Goal: Task Accomplishment & Management: Manage account settings

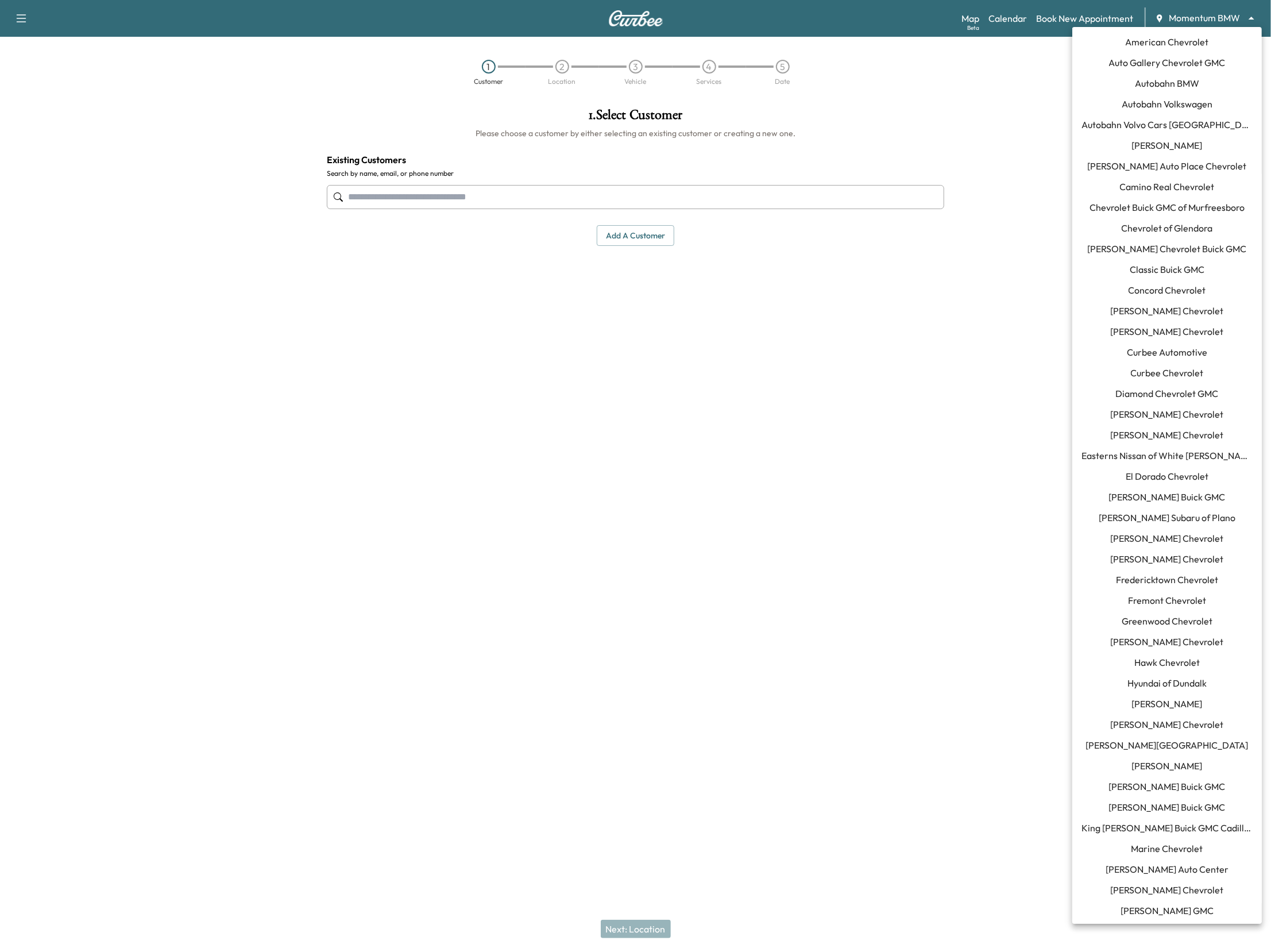
click at [1201, 21] on body "Support Log Out Map Beta Calendar Book New Appointment Momentum BMW ******** ​ …" at bounding box center [635, 476] width 1271 height 952
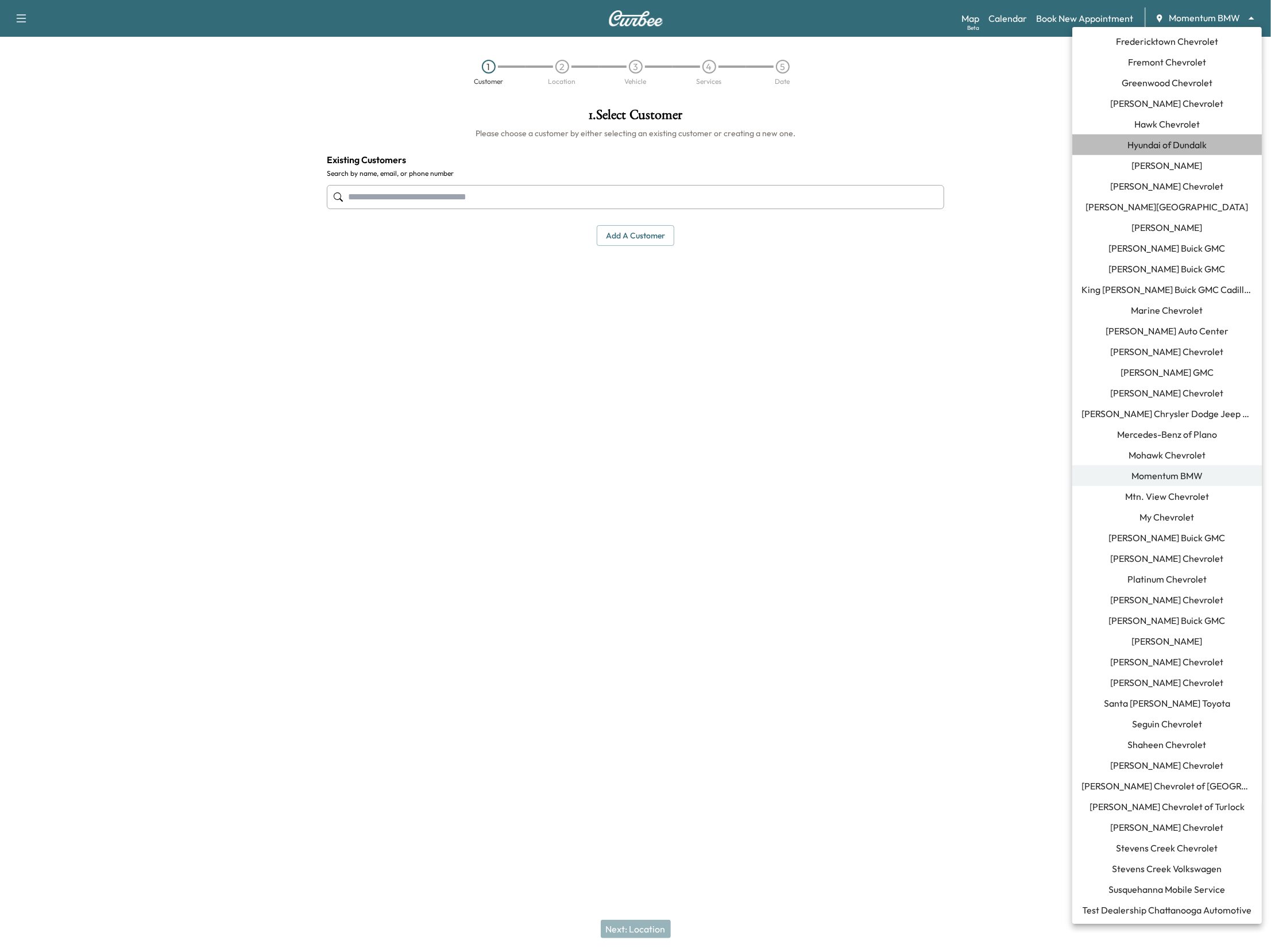
click at [1181, 145] on span "Hyundai of Dundalk" at bounding box center [1167, 144] width 79 height 14
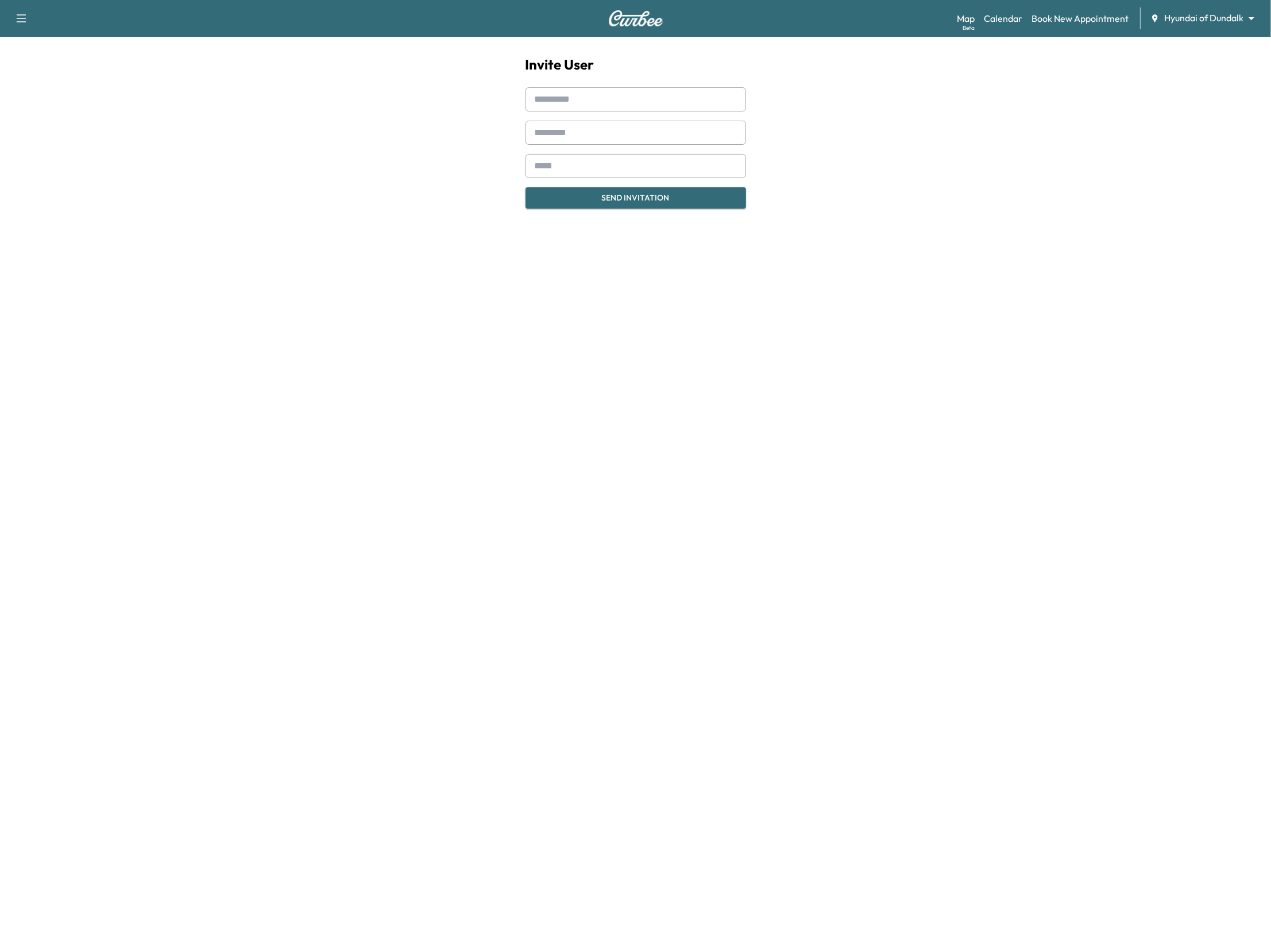
click at [567, 171] on input "email" at bounding box center [636, 166] width 221 height 24
paste input "**********"
type input "**********"
click at [590, 104] on input "text" at bounding box center [636, 99] width 221 height 24
type input "******"
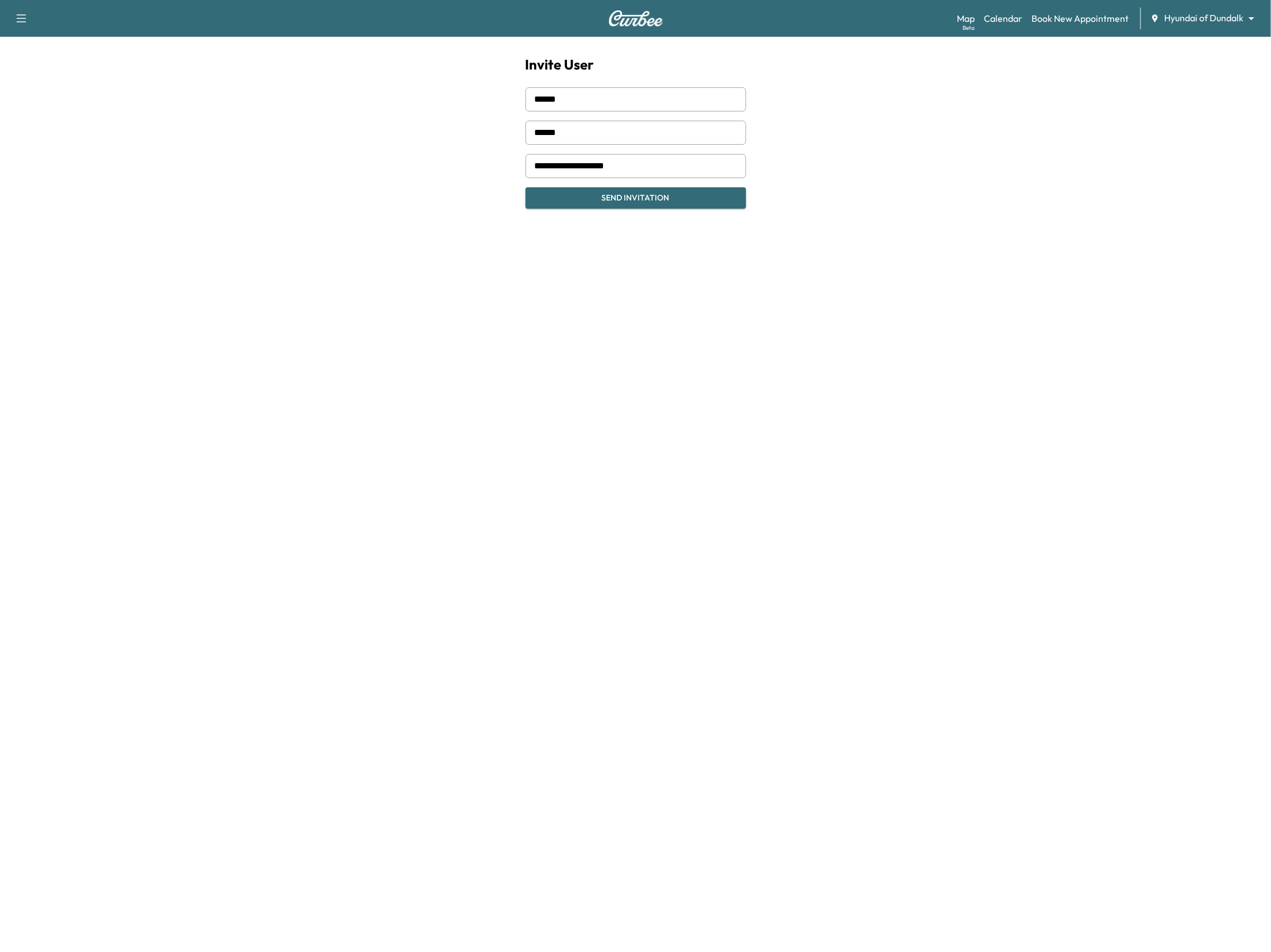
type input "******"
click at [637, 201] on button "Send Invitation" at bounding box center [636, 197] width 221 height 21
click at [1253, 22] on icon "close" at bounding box center [1250, 21] width 6 height 6
click at [1250, 18] on div "Invitation sent successfully!" at bounding box center [1170, 34] width 184 height 50
click at [1250, 18] on body "Support Log Out Map Beta Calendar Book New Appointment Hyundai of Dundalk *****…" at bounding box center [635, 476] width 1271 height 952
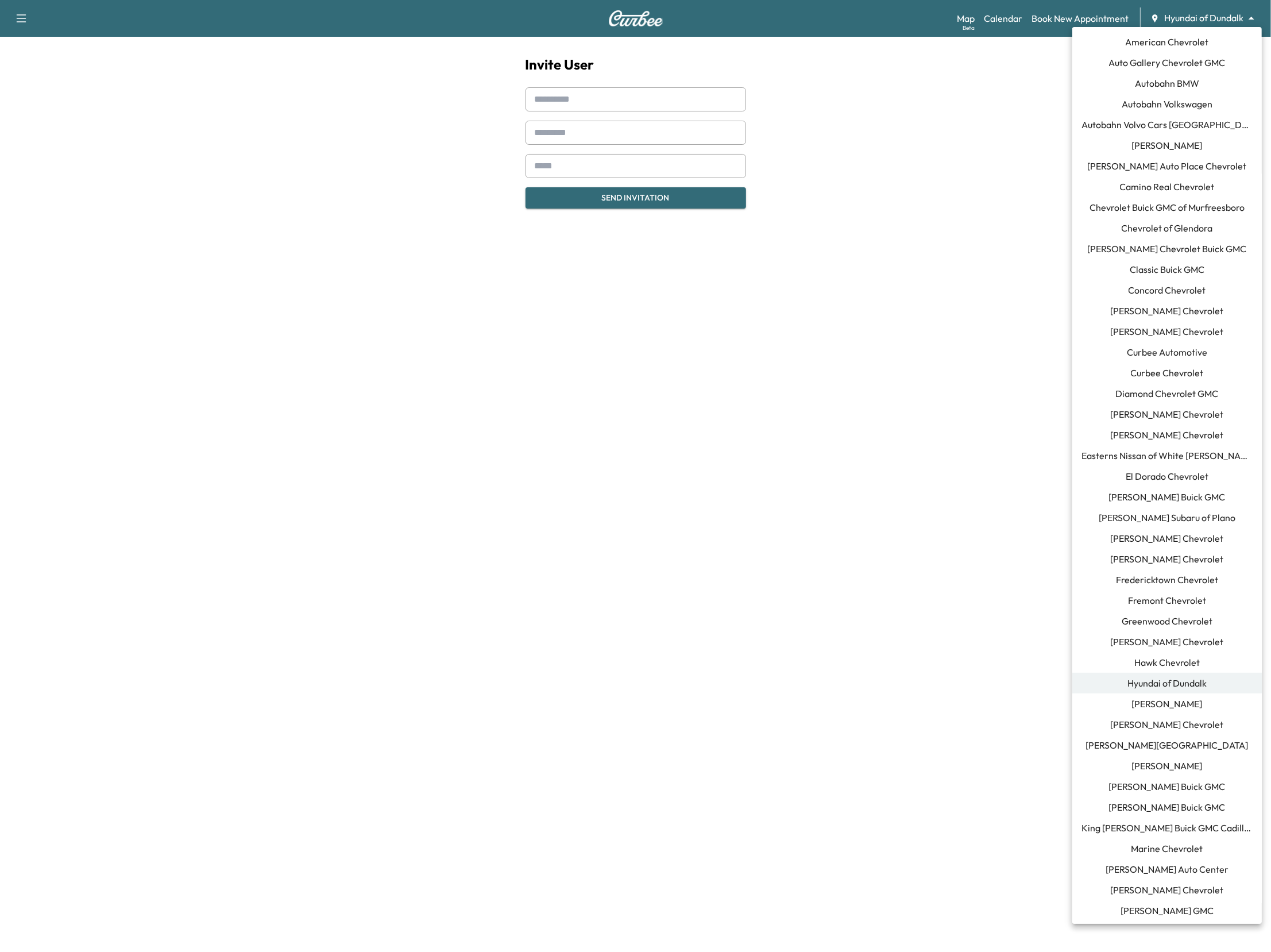
click at [1184, 577] on span "Fredericktown Chevrolet" at bounding box center [1168, 579] width 103 height 14
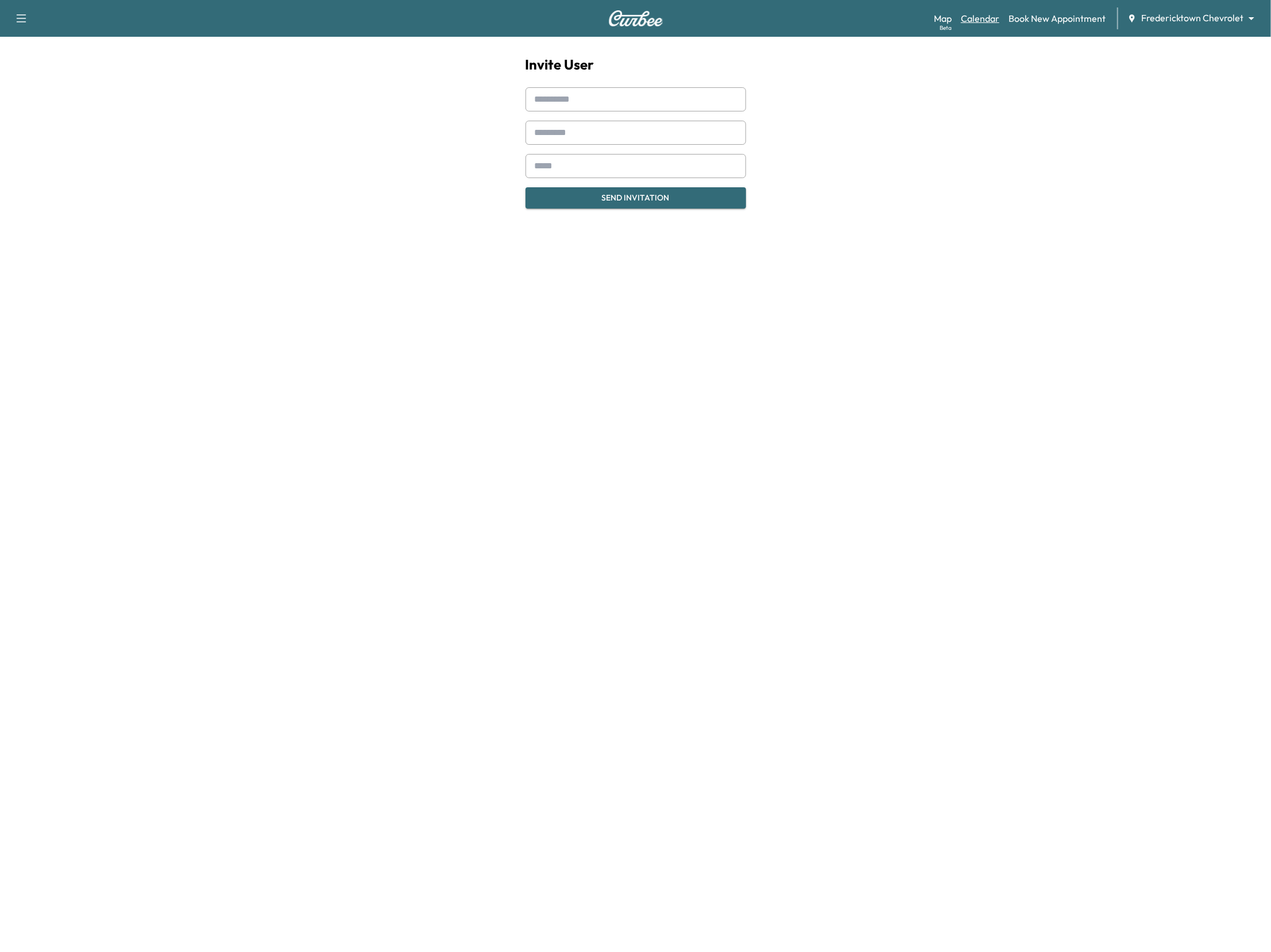
click at [986, 17] on link "Calendar" at bounding box center [980, 18] width 38 height 14
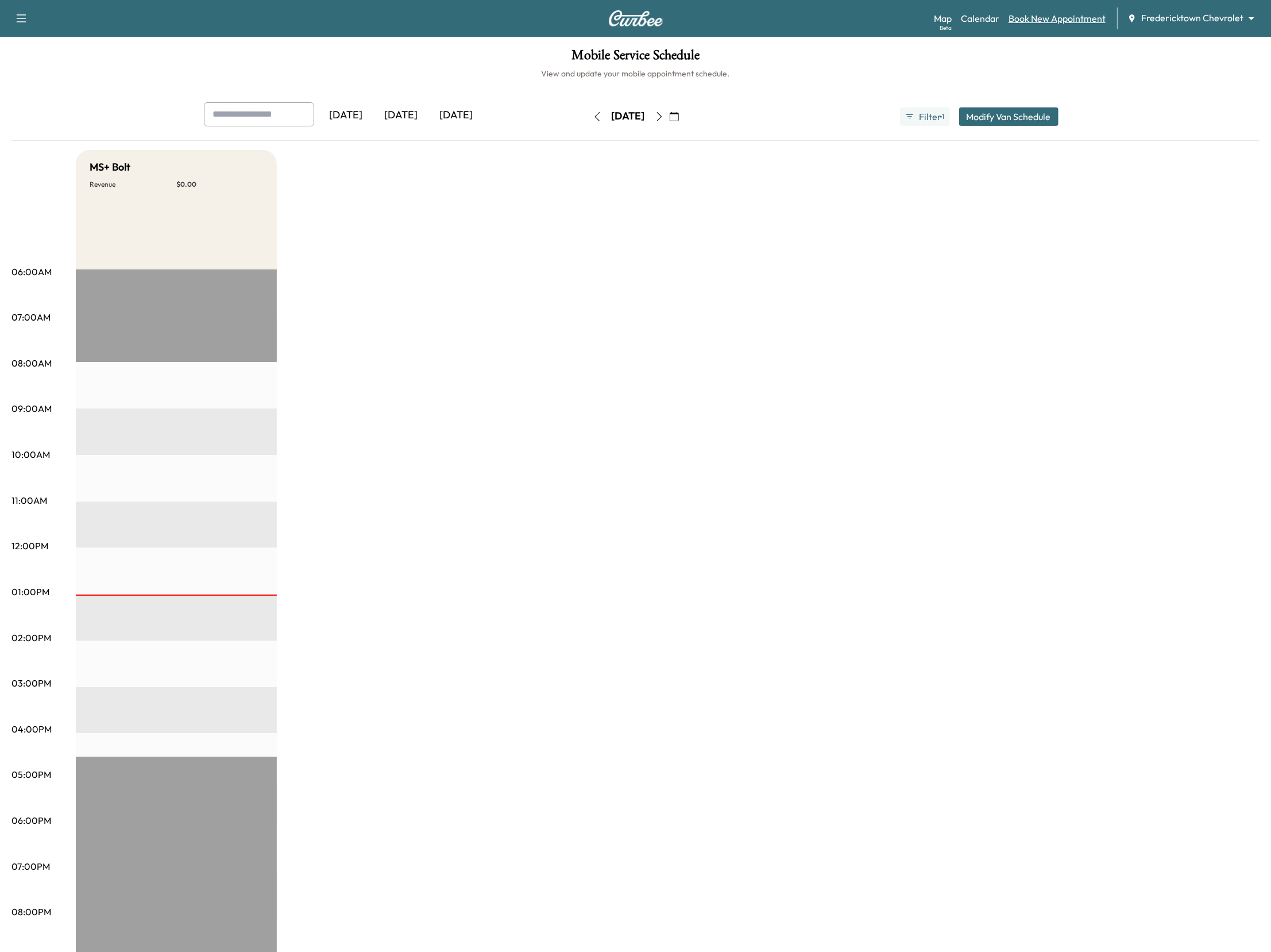
click at [1038, 16] on link "Book New Appointment" at bounding box center [1057, 18] width 97 height 14
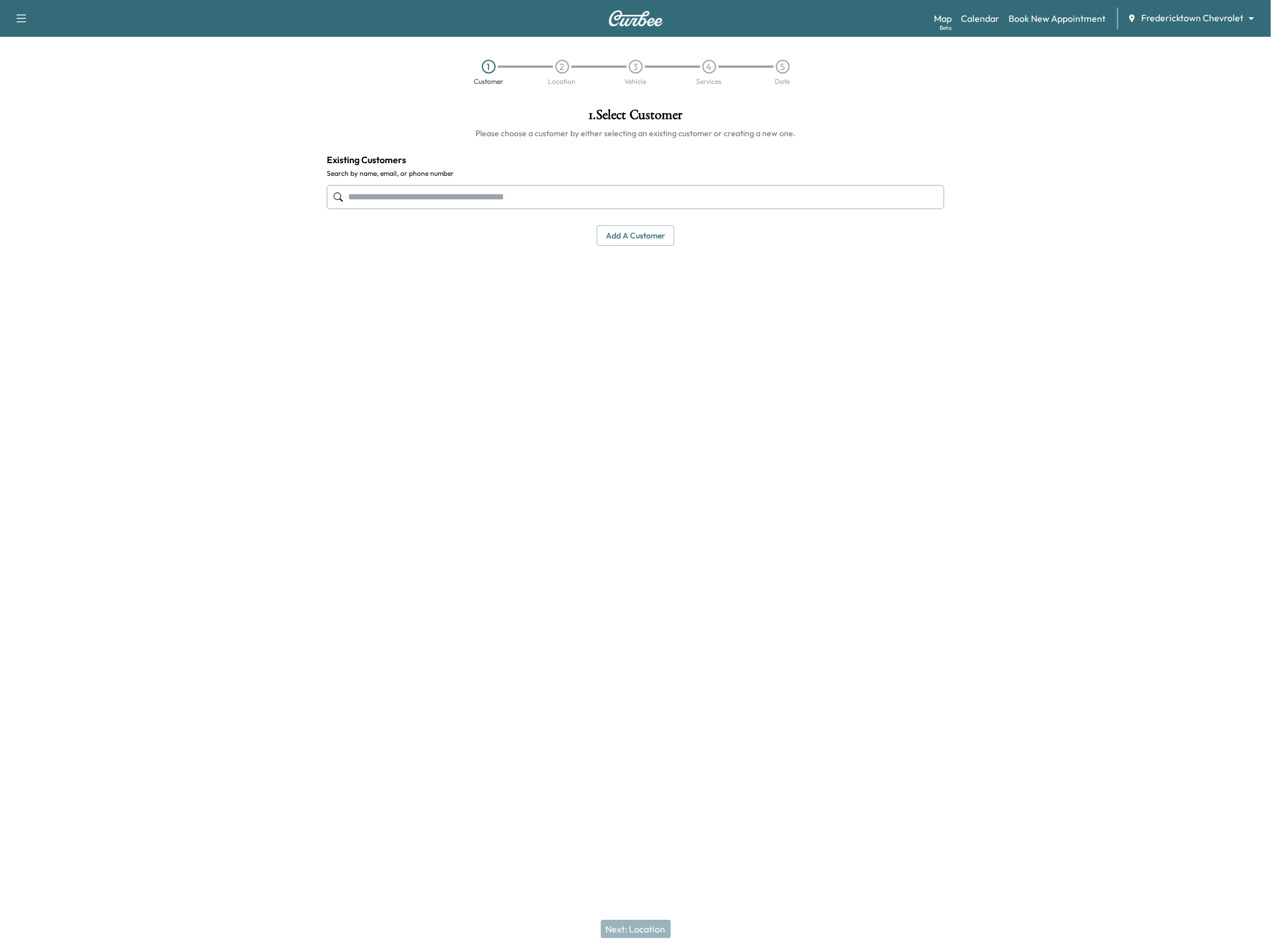
click at [705, 199] on input "text" at bounding box center [635, 197] width 618 height 24
click at [894, 270] on button "Select" at bounding box center [905, 275] width 39 height 21
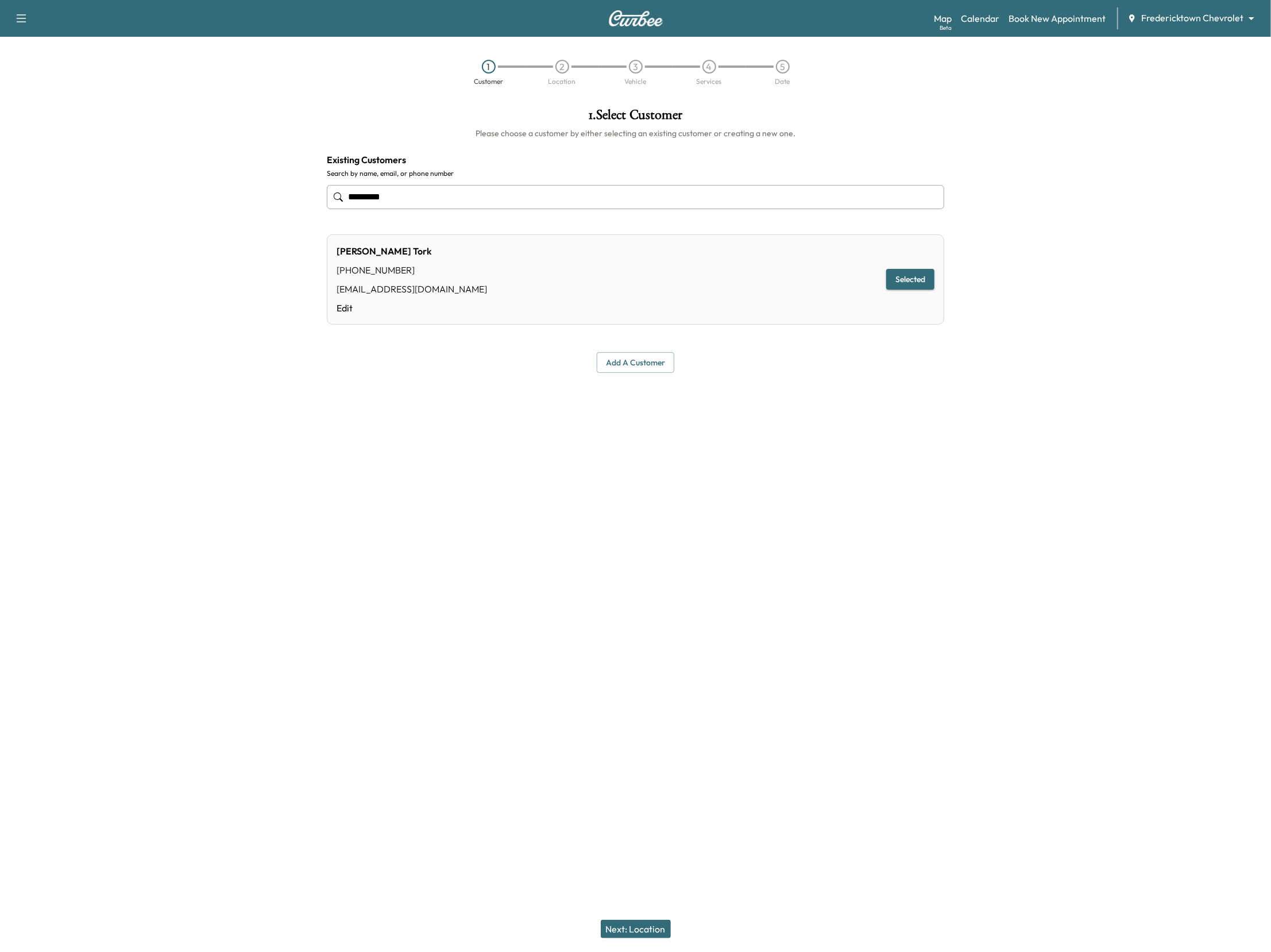
type input "*********"
click at [644, 923] on button "Next: Location" at bounding box center [636, 929] width 70 height 19
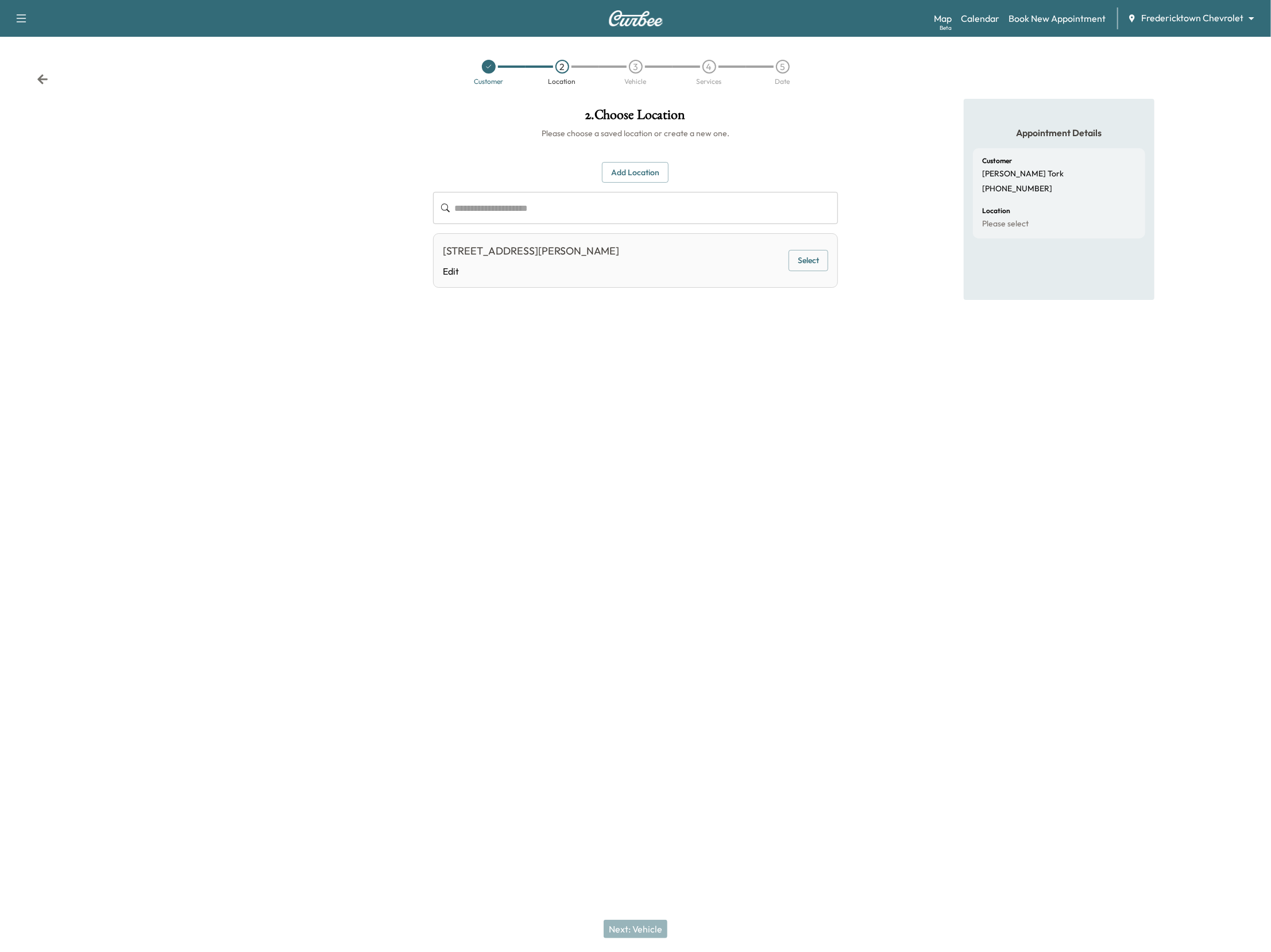
click at [808, 243] on div "1575 Coshocton Ave, Mt Vernon, OH 43050, USA Edit Select" at bounding box center [636, 261] width 406 height 55
click at [808, 263] on button "Select" at bounding box center [809, 260] width 39 height 21
click at [623, 930] on button "Next: Vehicle" at bounding box center [635, 929] width 64 height 19
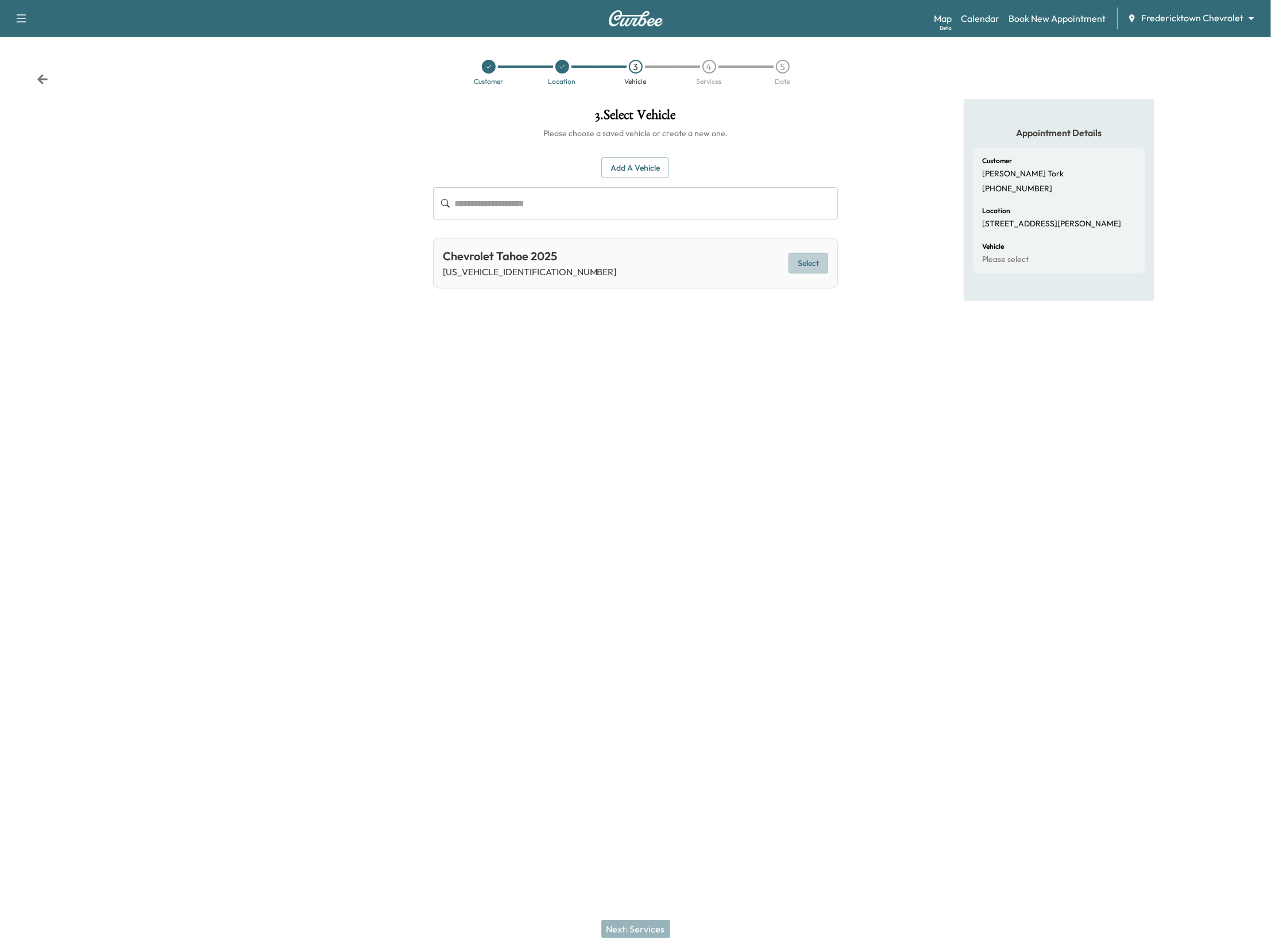
click at [818, 268] on button "Select" at bounding box center [809, 263] width 39 height 21
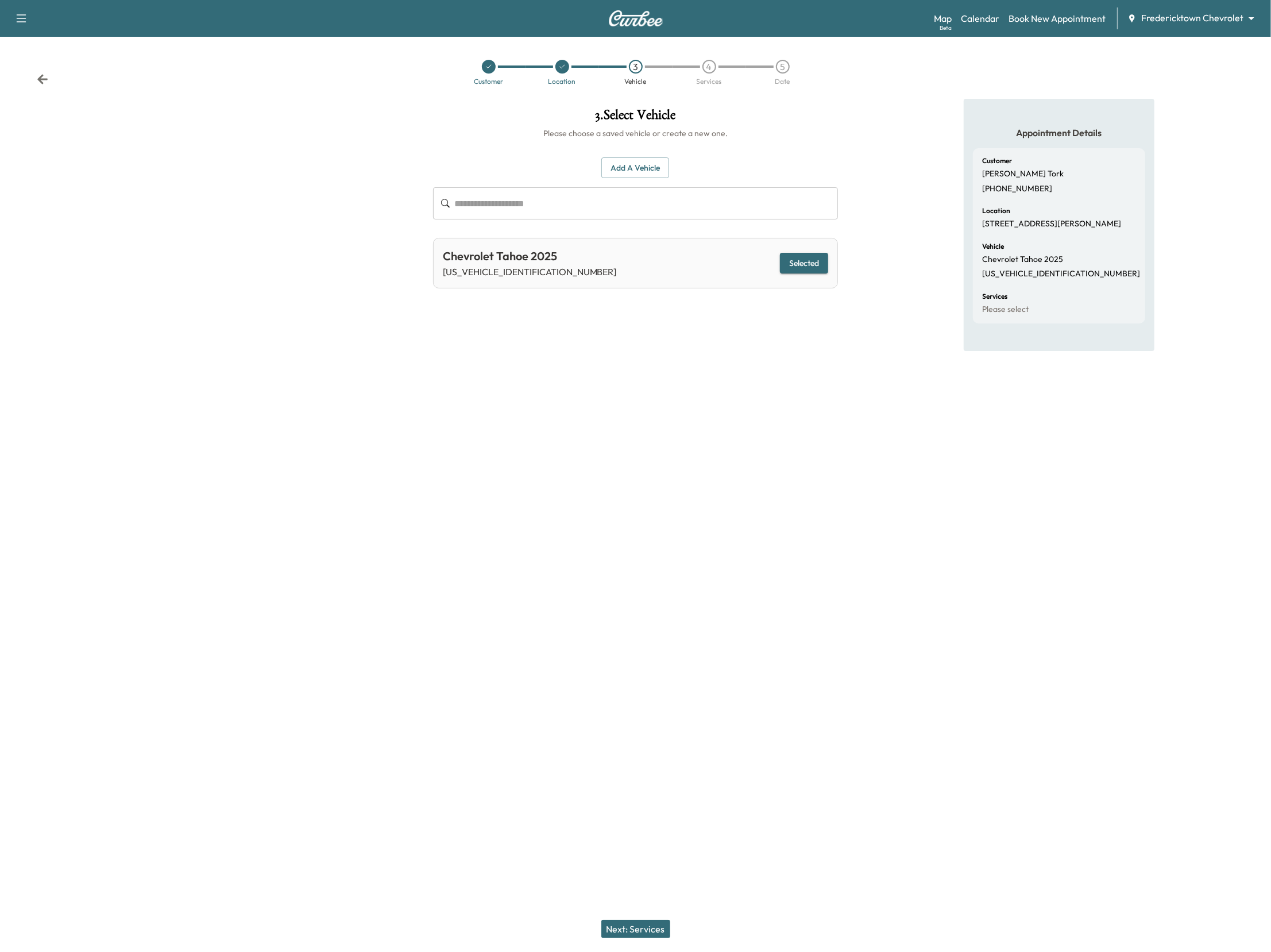
click at [655, 937] on button "Next: Services" at bounding box center [636, 929] width 69 height 19
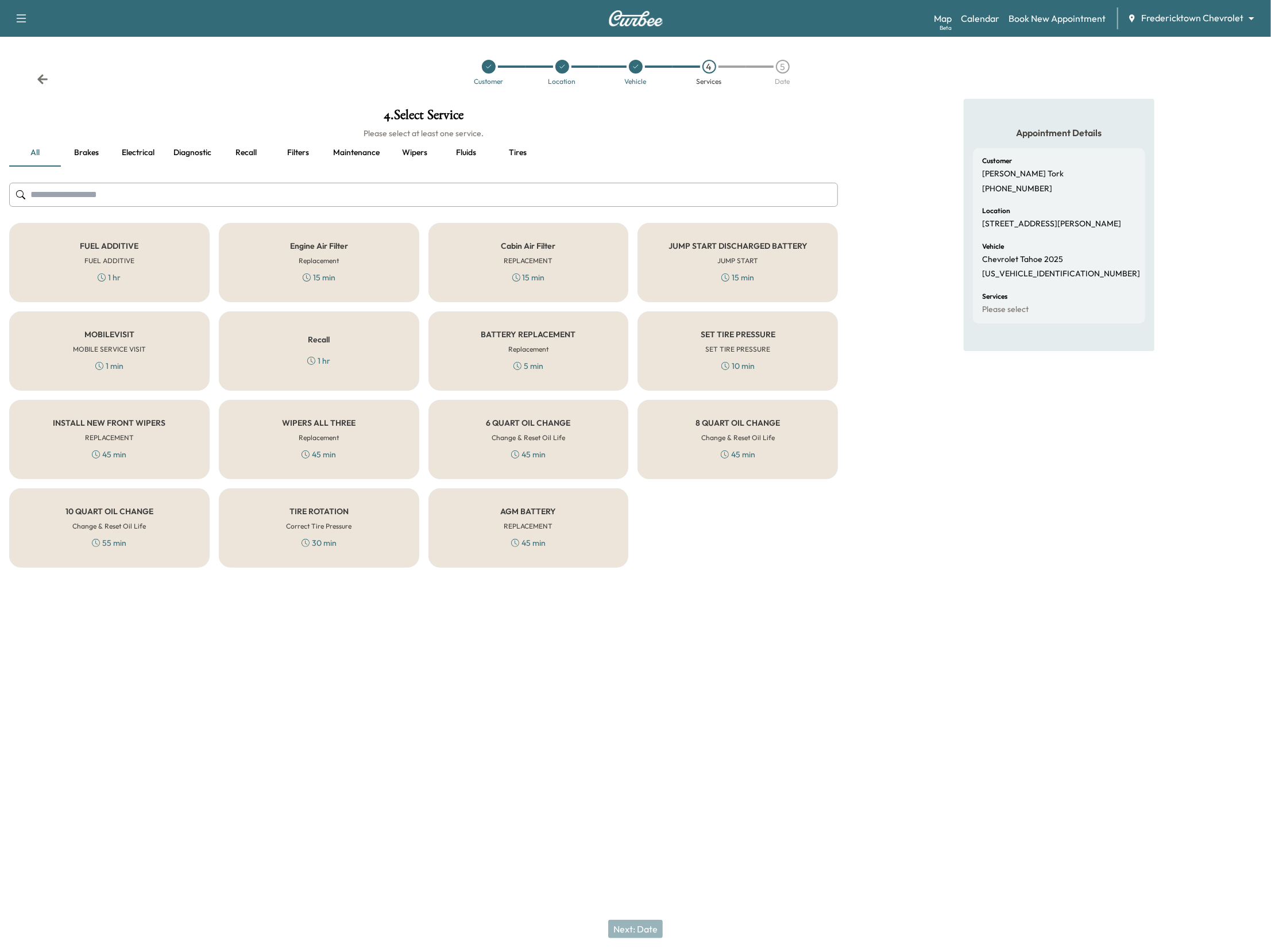
click at [266, 371] on div "Recall 1 hr" at bounding box center [319, 350] width 201 height 79
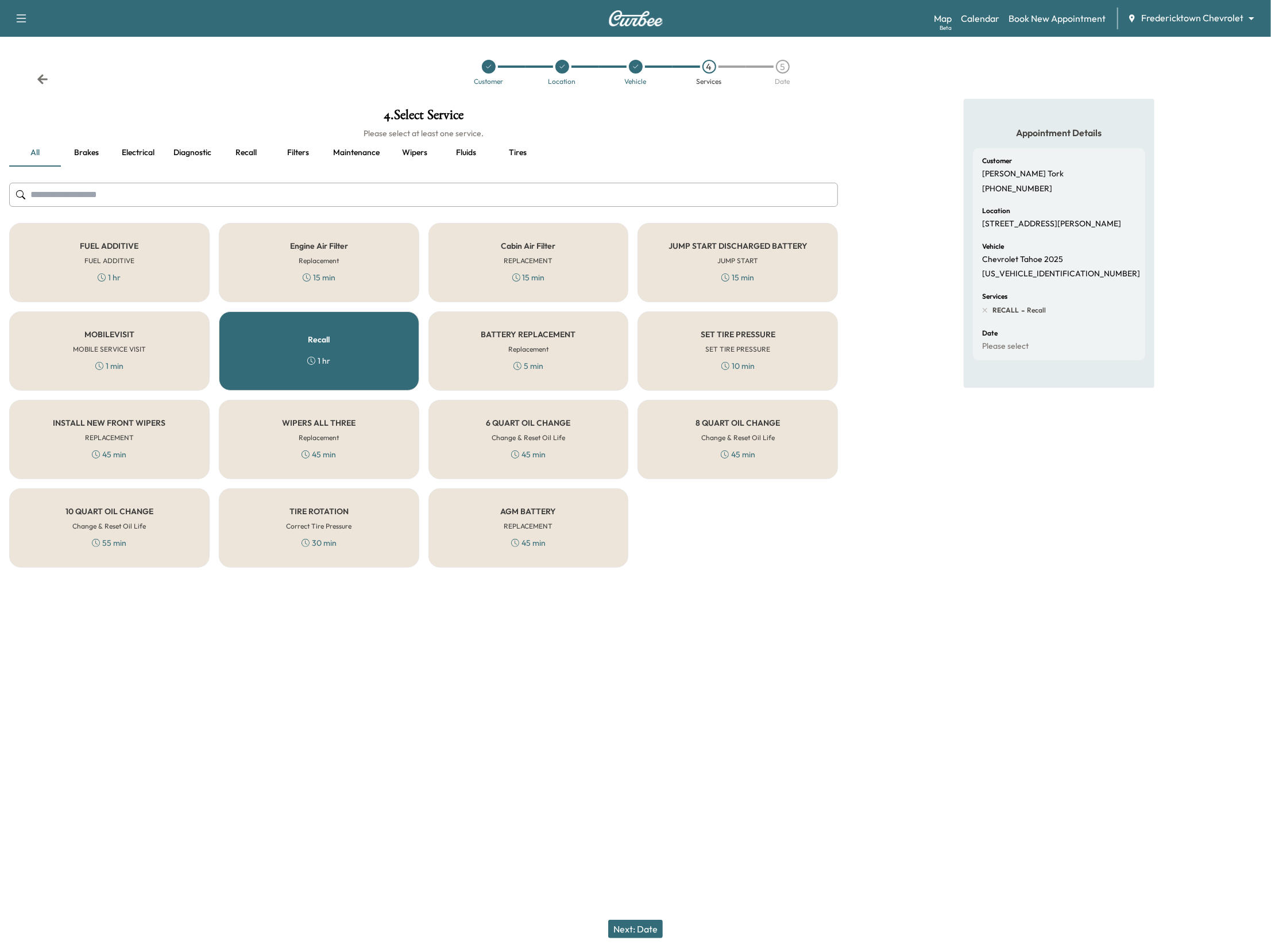
click at [639, 925] on button "Next: Date" at bounding box center [636, 929] width 55 height 19
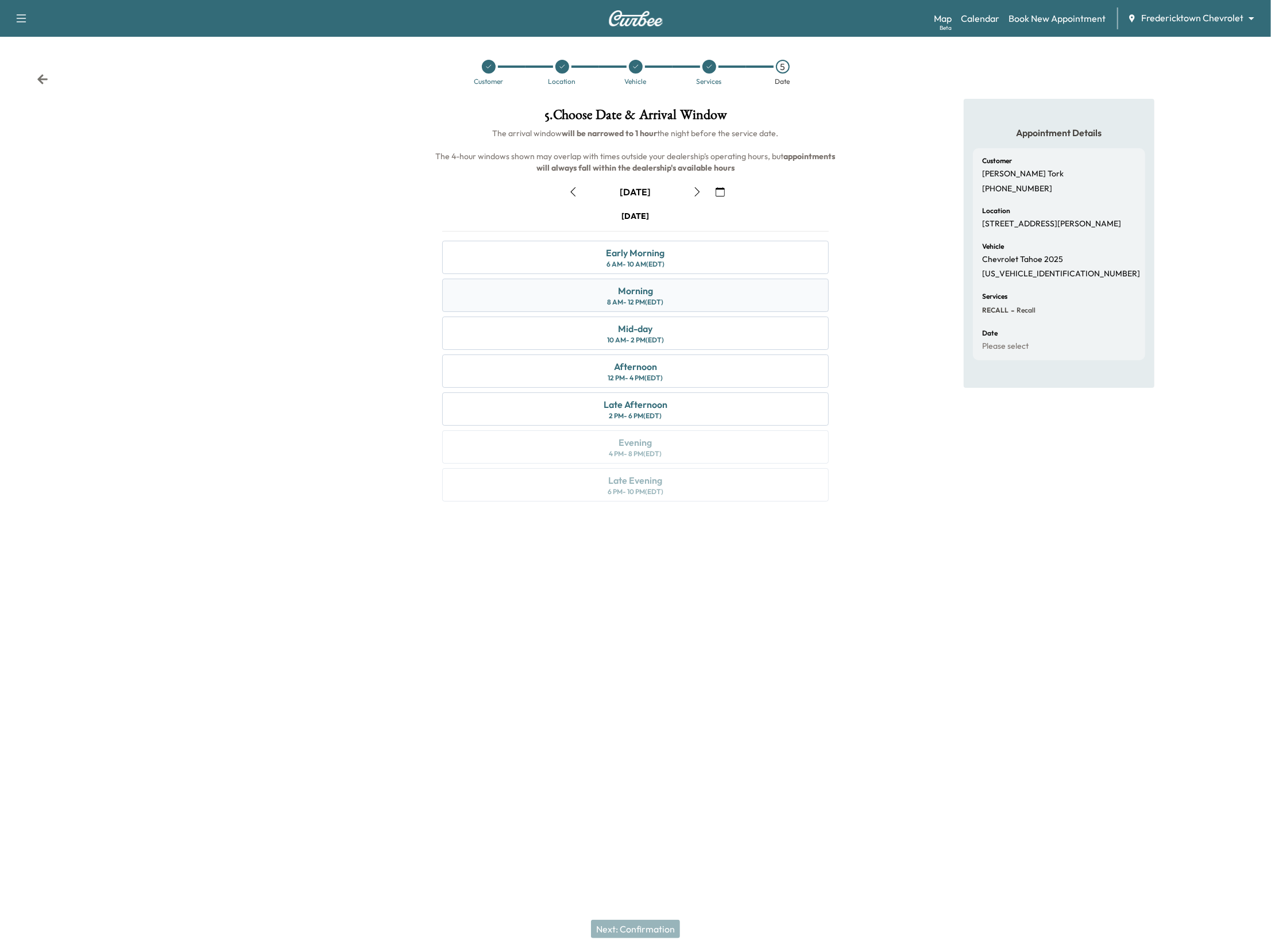
click at [651, 297] on div "Morning" at bounding box center [635, 291] width 35 height 14
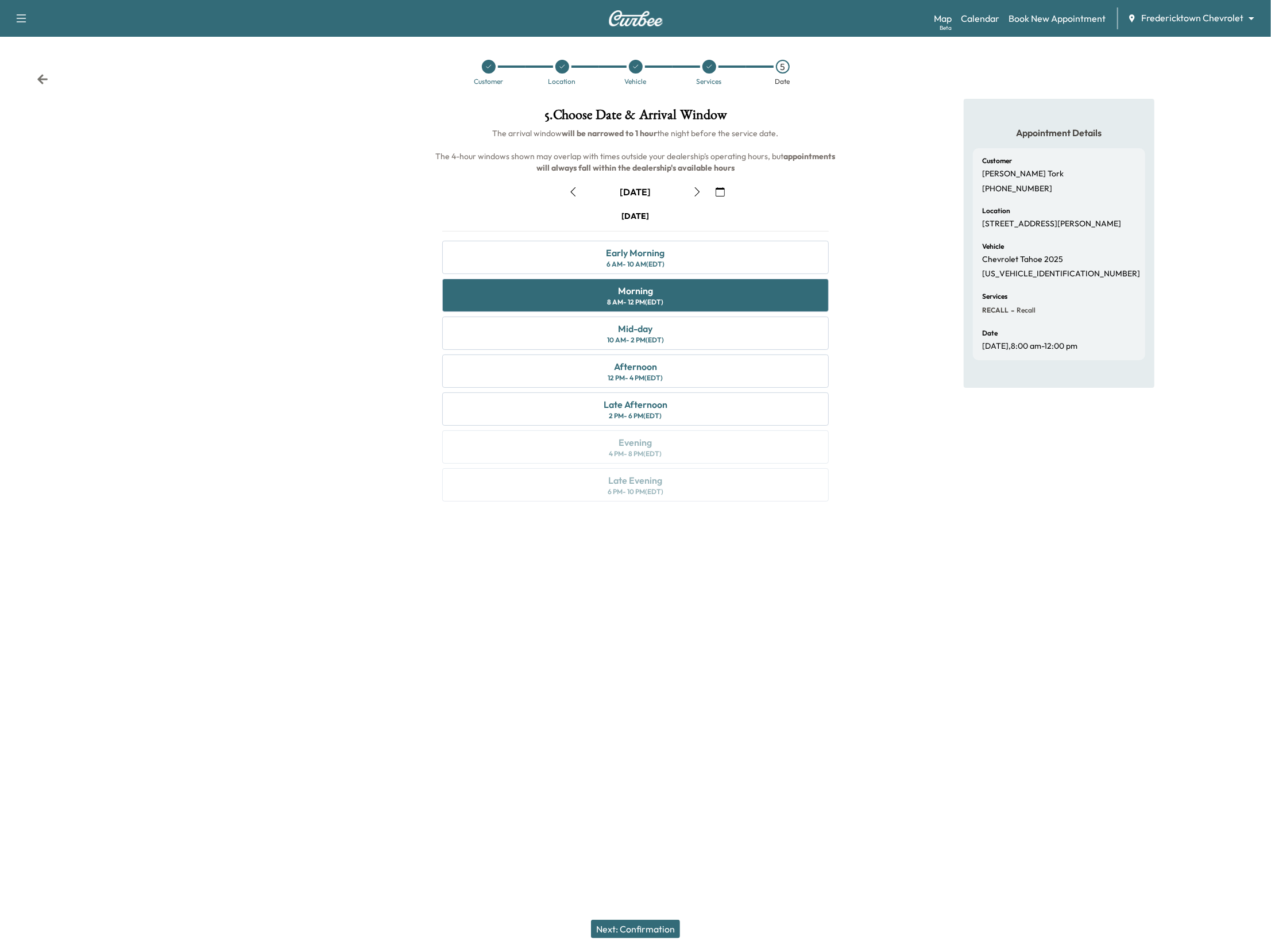
click at [647, 926] on button "Next: Confirmation" at bounding box center [636, 929] width 89 height 19
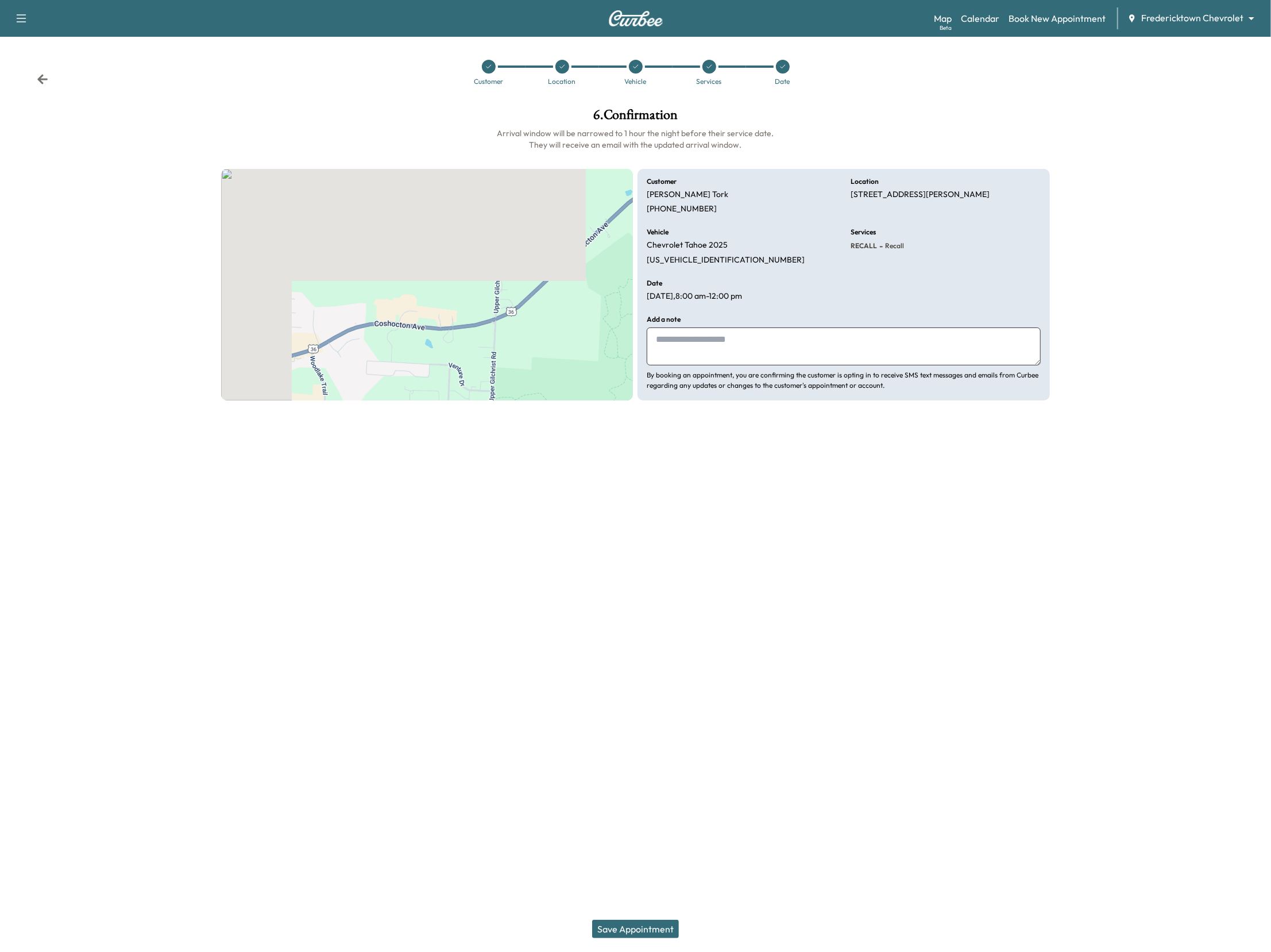
click at [647, 926] on button "Save Appointment" at bounding box center [635, 929] width 86 height 19
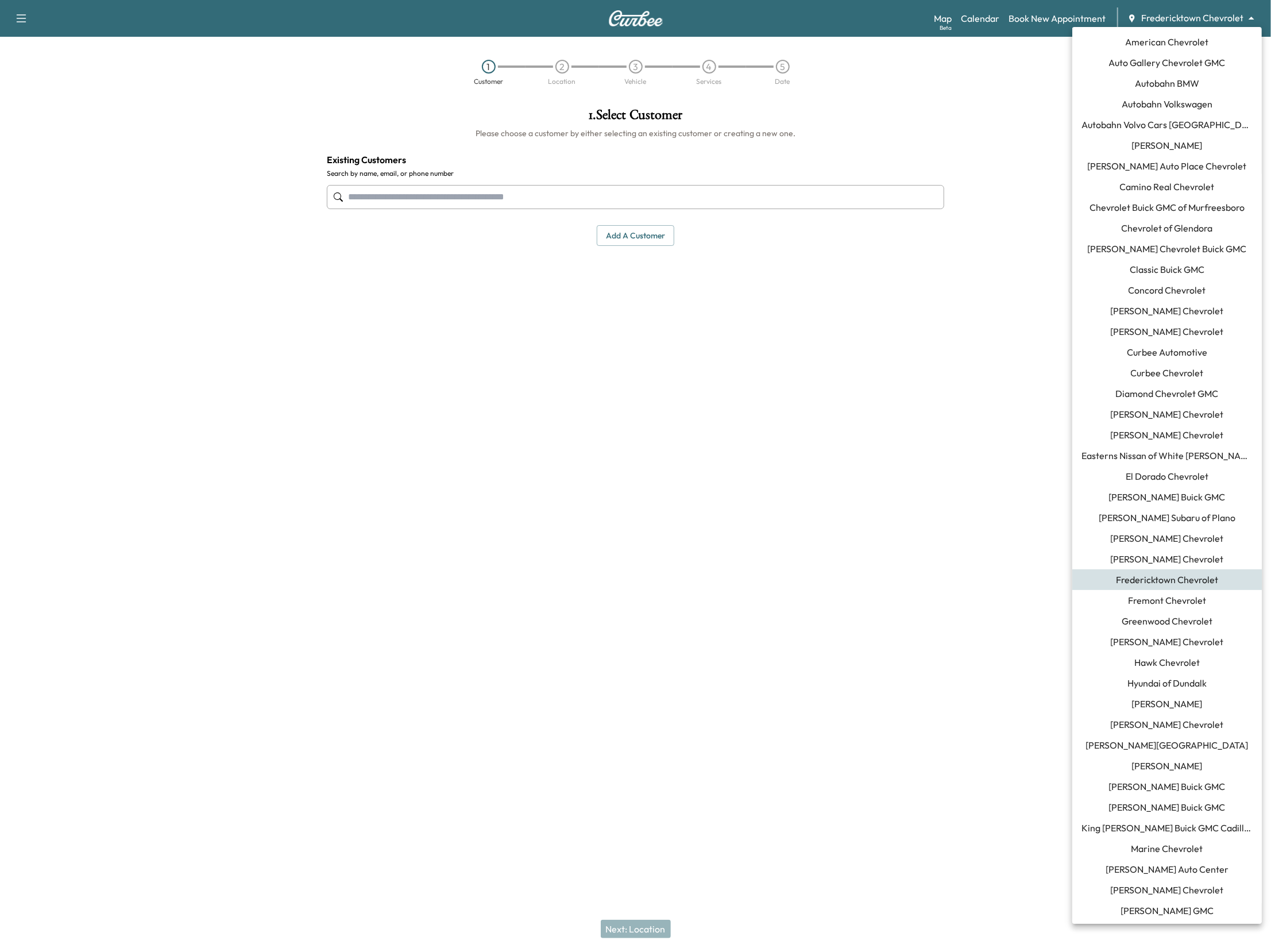
click at [1226, 16] on body "Support Log Out Map Beta Calendar Book New Appointment Fredericktown Chevrolet …" at bounding box center [635, 476] width 1271 height 952
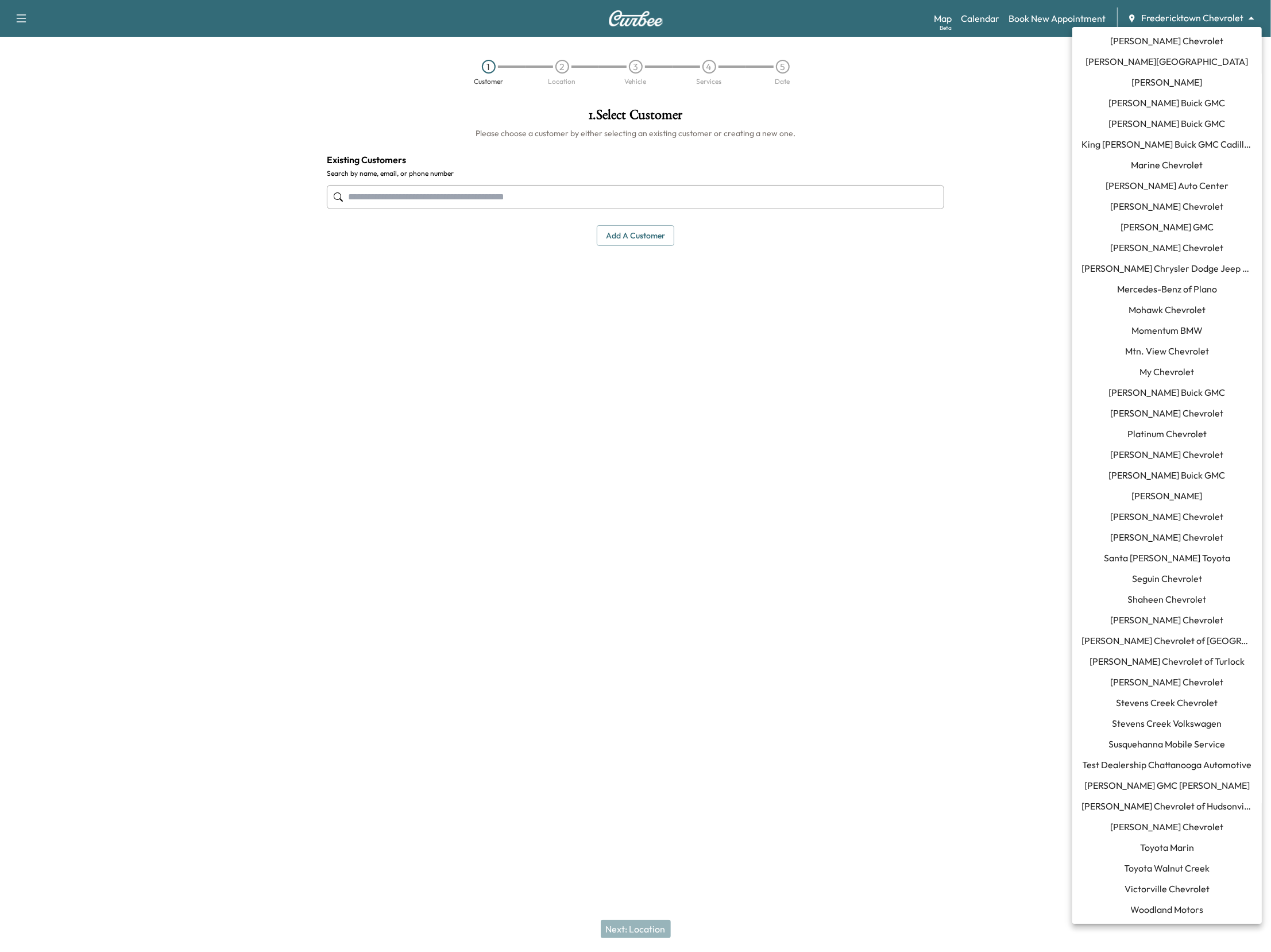
click at [1178, 780] on span "Todd Wenzel Buick GMC Davison" at bounding box center [1168, 785] width 166 height 14
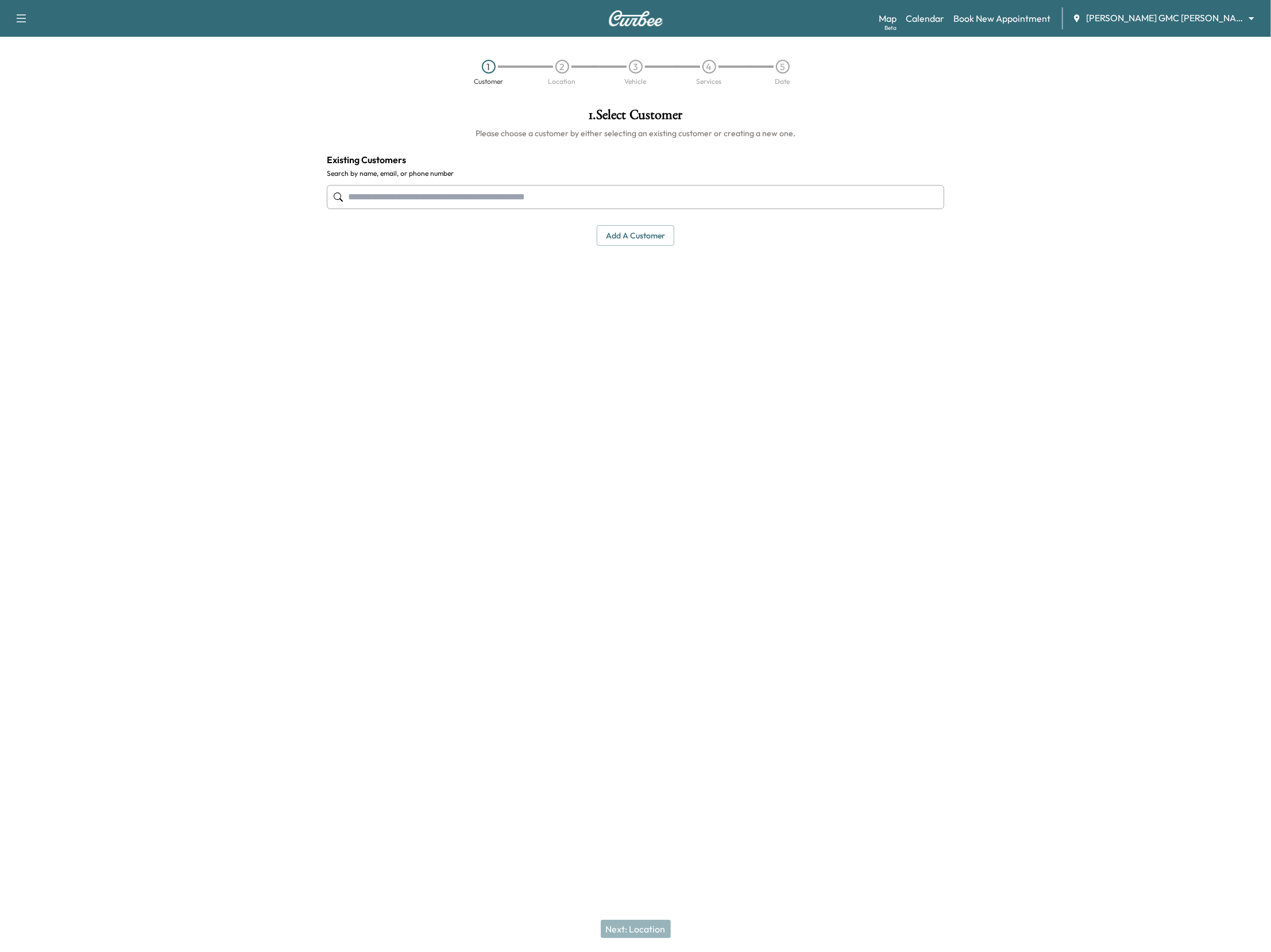
click at [950, 31] on div "Support Log Out Map Beta Calendar Book New Appointment Todd Wenzel Buick GMC Da…" at bounding box center [635, 18] width 1271 height 37
click at [944, 25] on link "Calendar" at bounding box center [925, 18] width 38 height 14
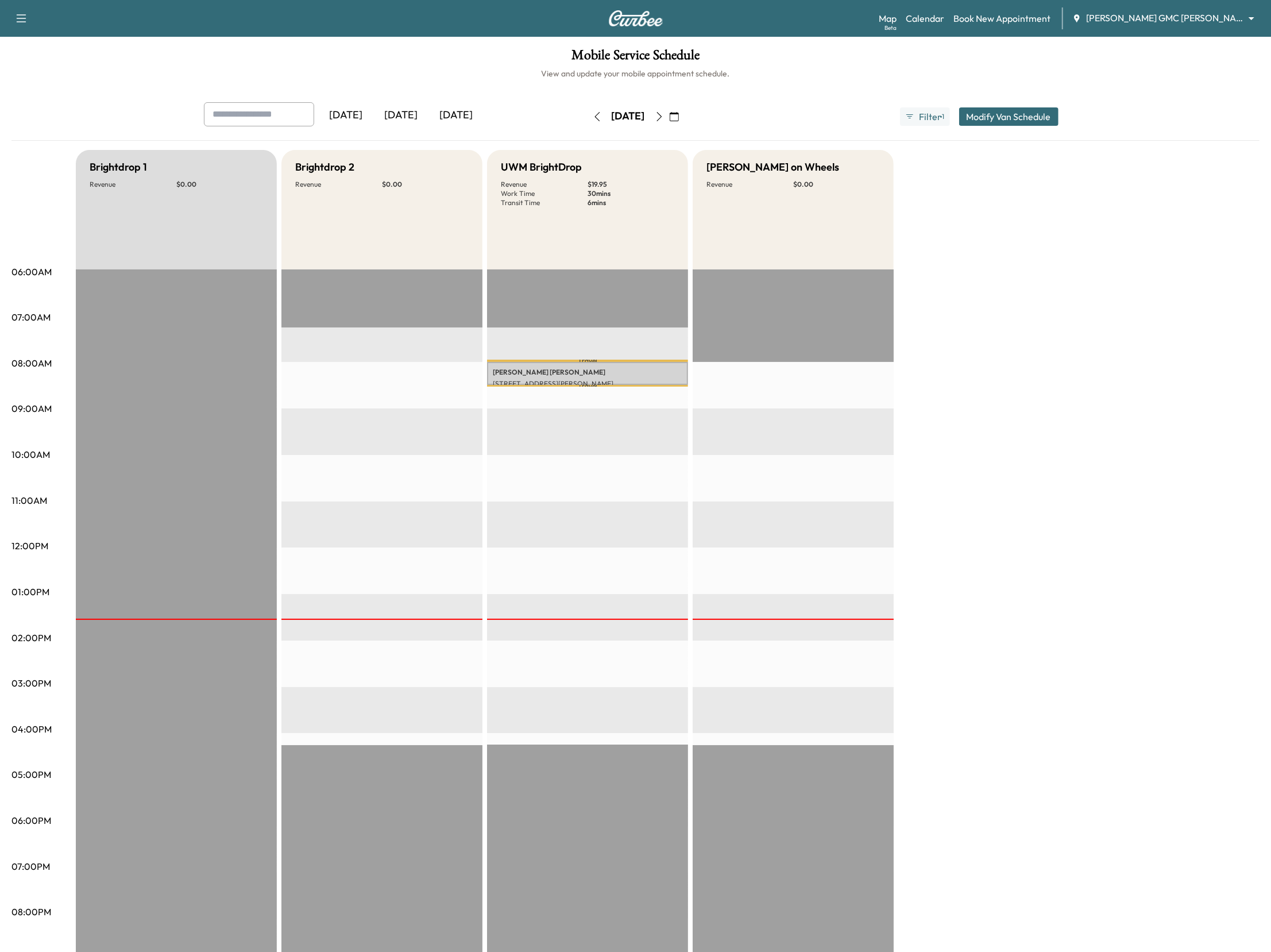
click at [664, 115] on icon "button" at bounding box center [659, 116] width 9 height 9
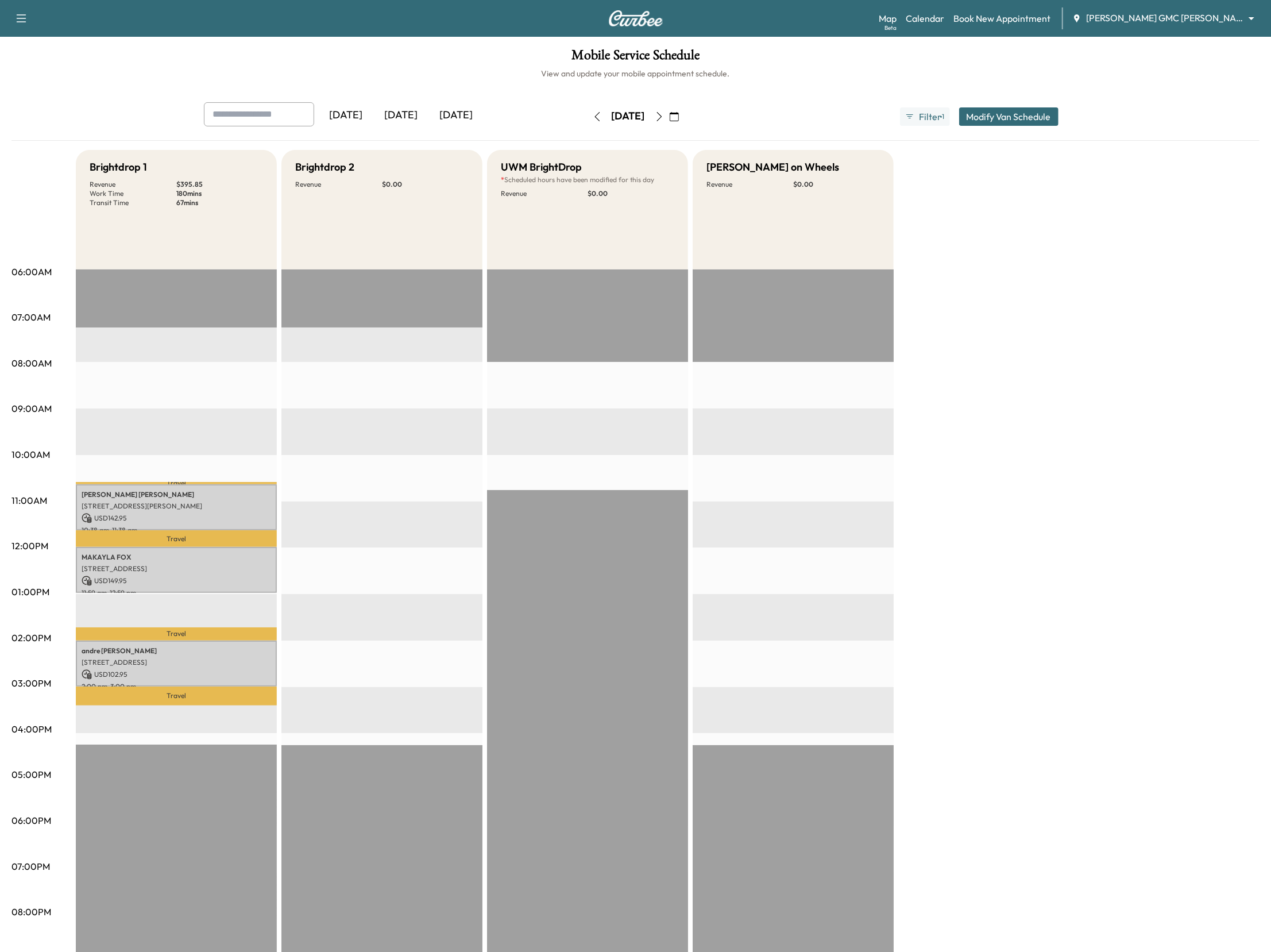
click at [664, 115] on icon "button" at bounding box center [659, 116] width 9 height 9
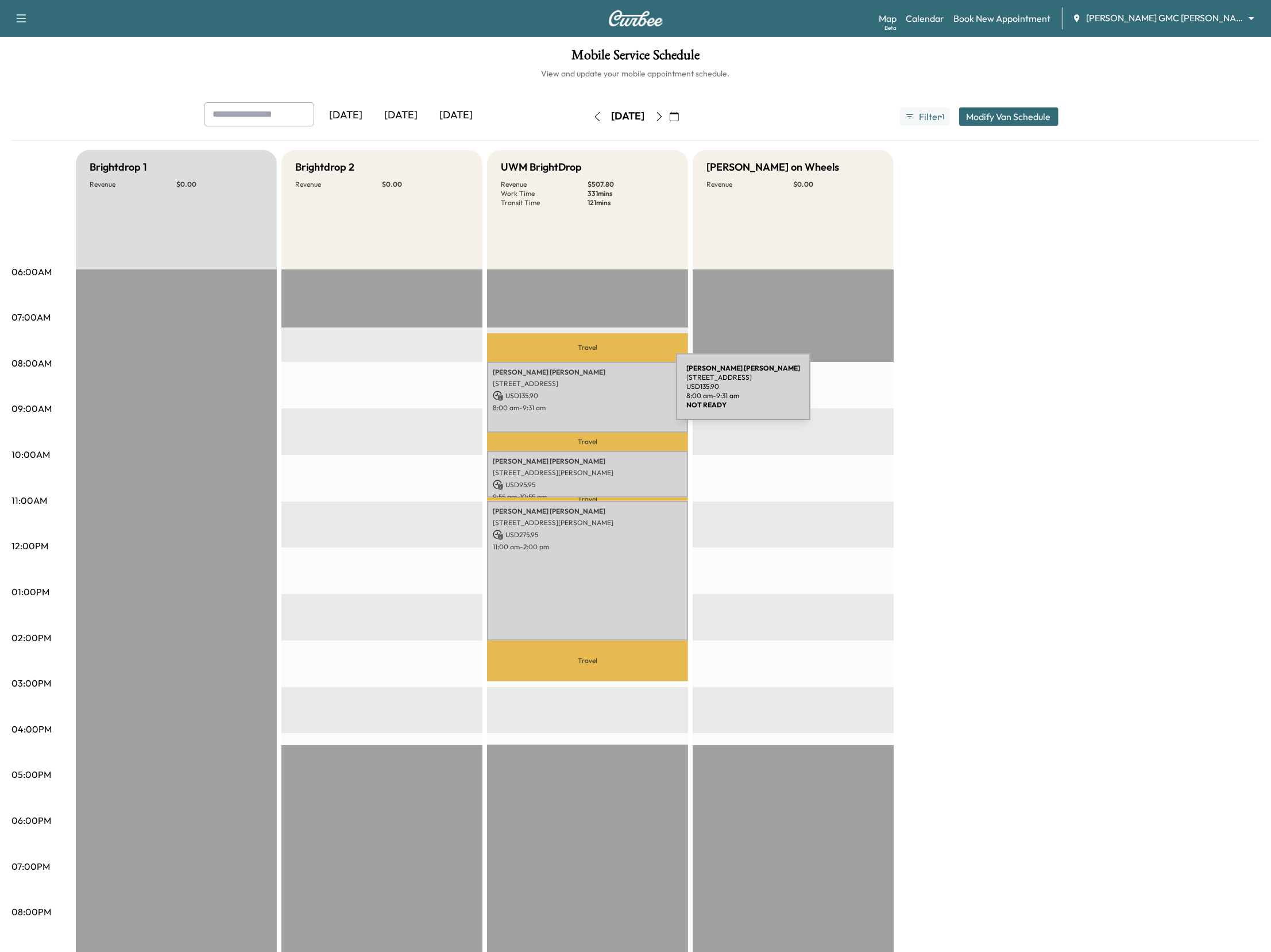
click at [590, 393] on p "USD 135.90" at bounding box center [588, 396] width 190 height 10
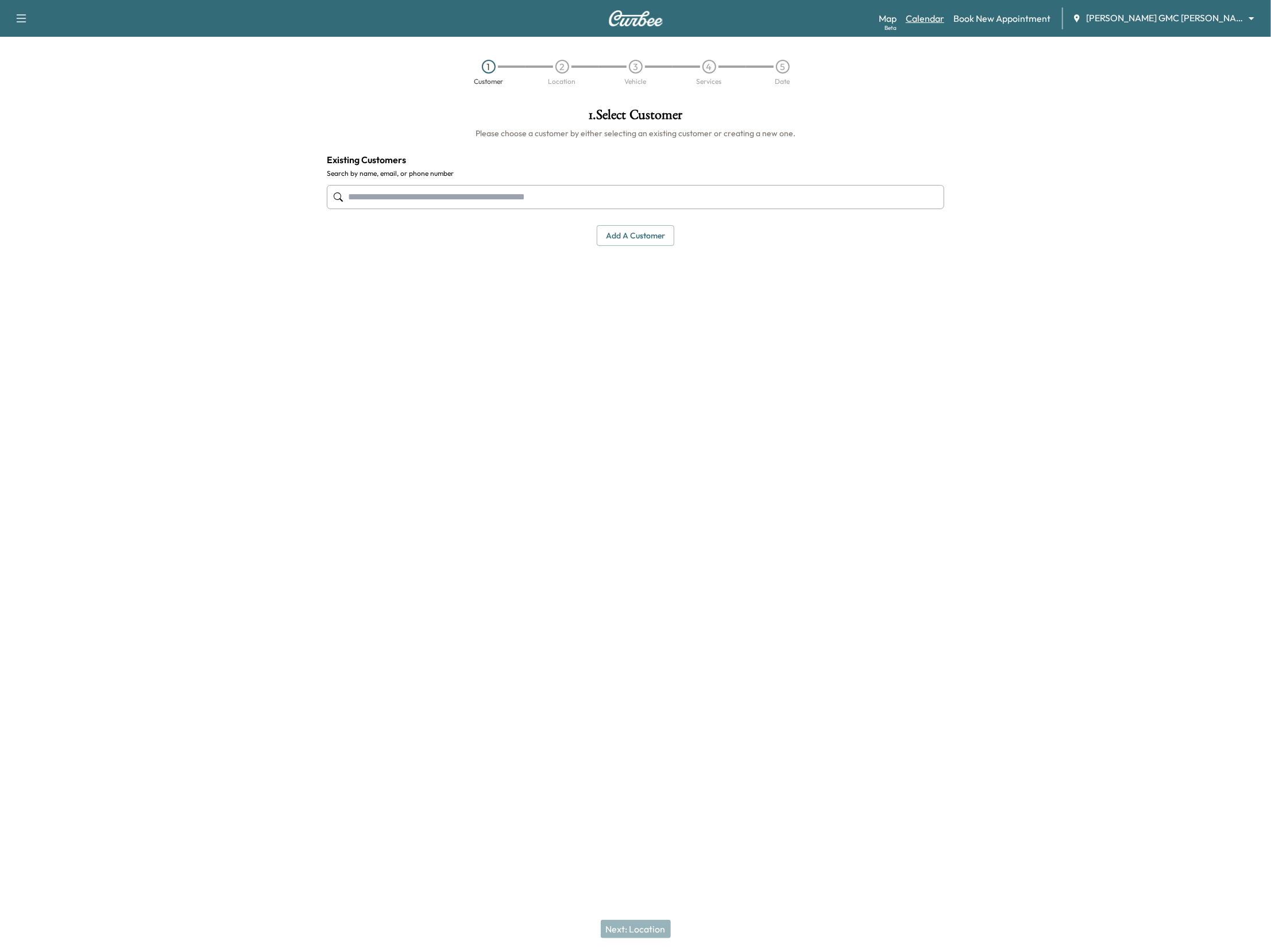
click at [944, 15] on link "Calendar" at bounding box center [925, 18] width 38 height 14
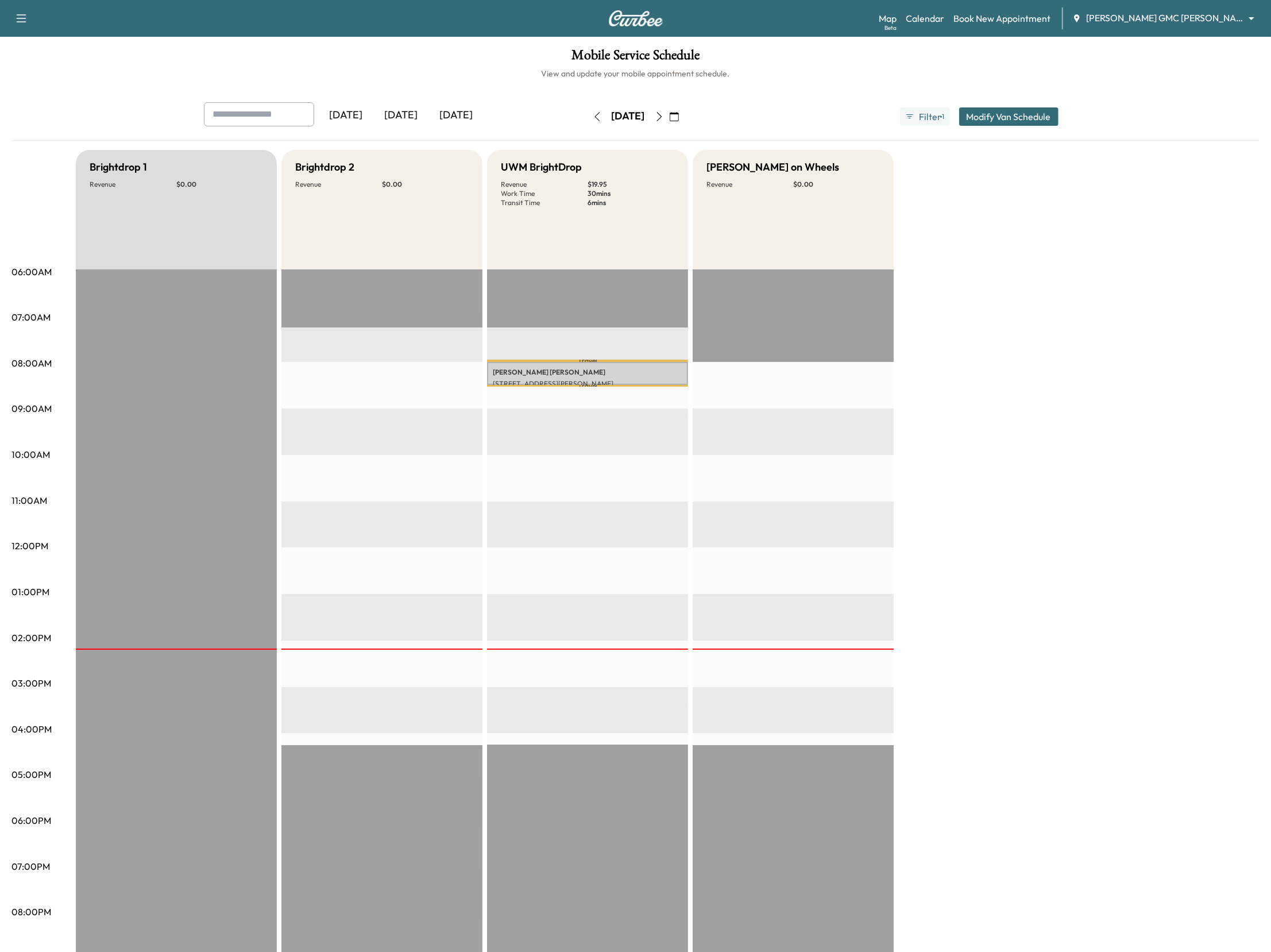
click at [664, 118] on icon "button" at bounding box center [659, 116] width 9 height 9
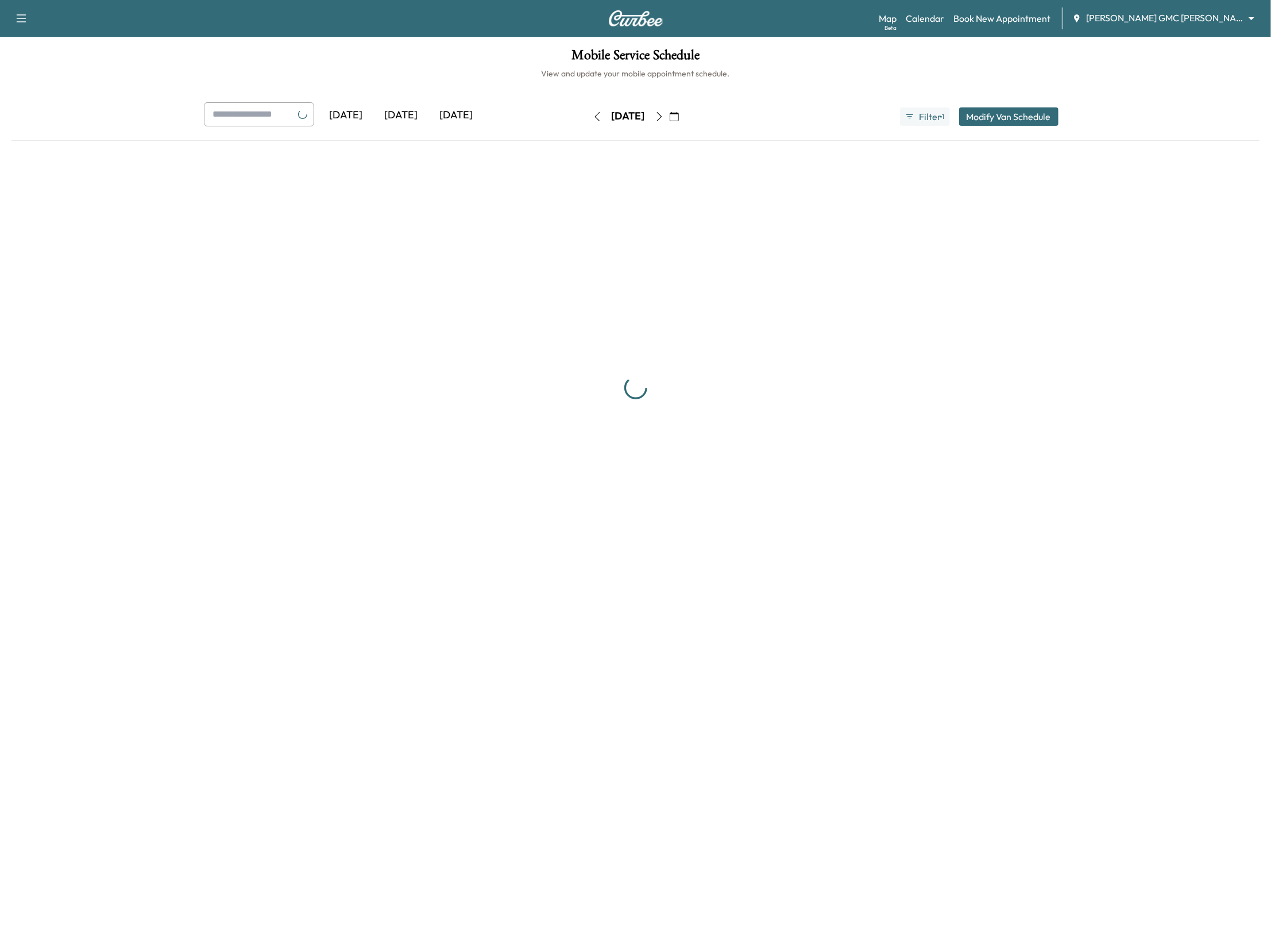
click at [664, 118] on icon "button" at bounding box center [659, 116] width 9 height 9
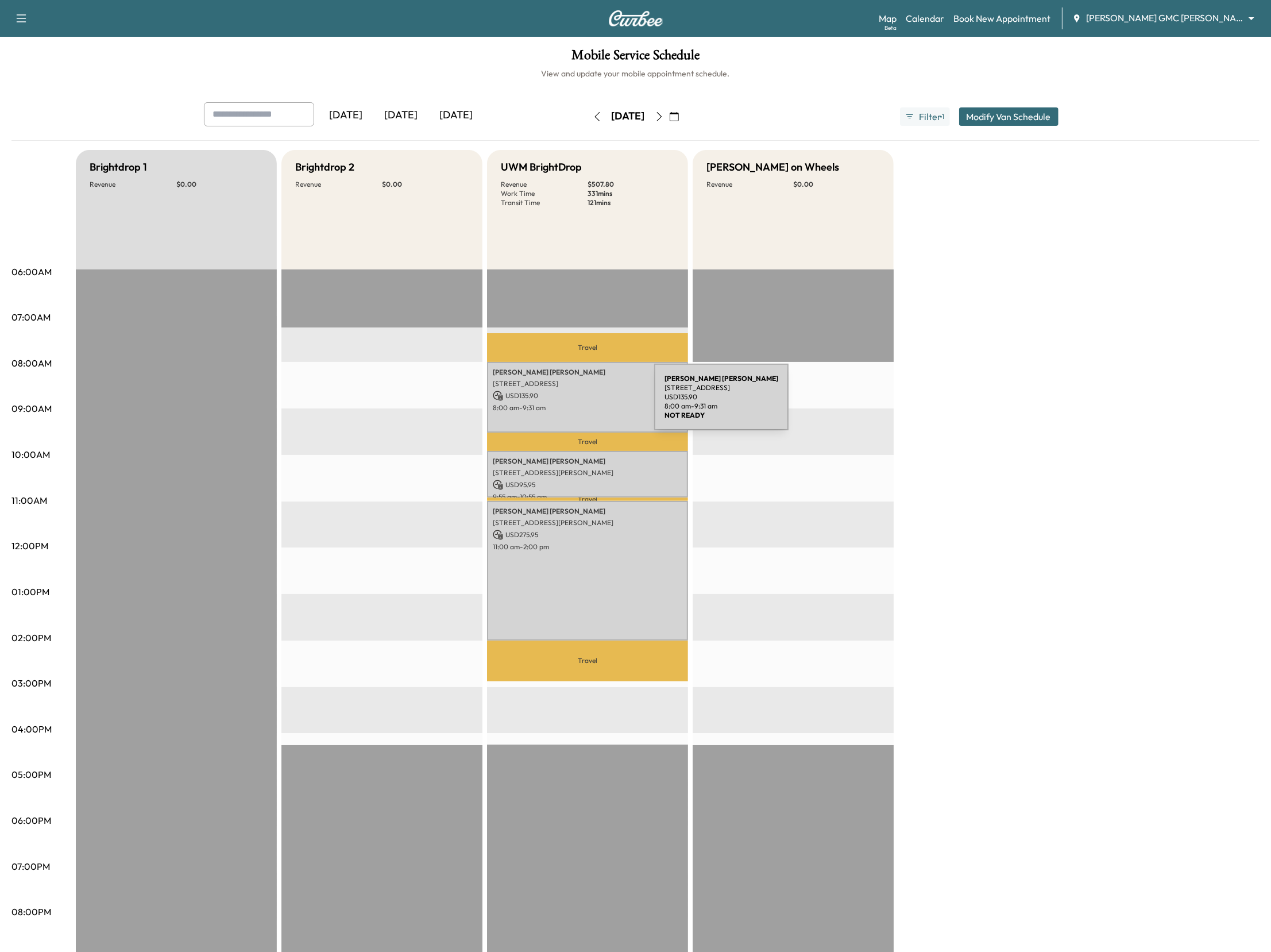
click at [568, 404] on p "8:00 am - 9:31 am" at bounding box center [588, 408] width 190 height 9
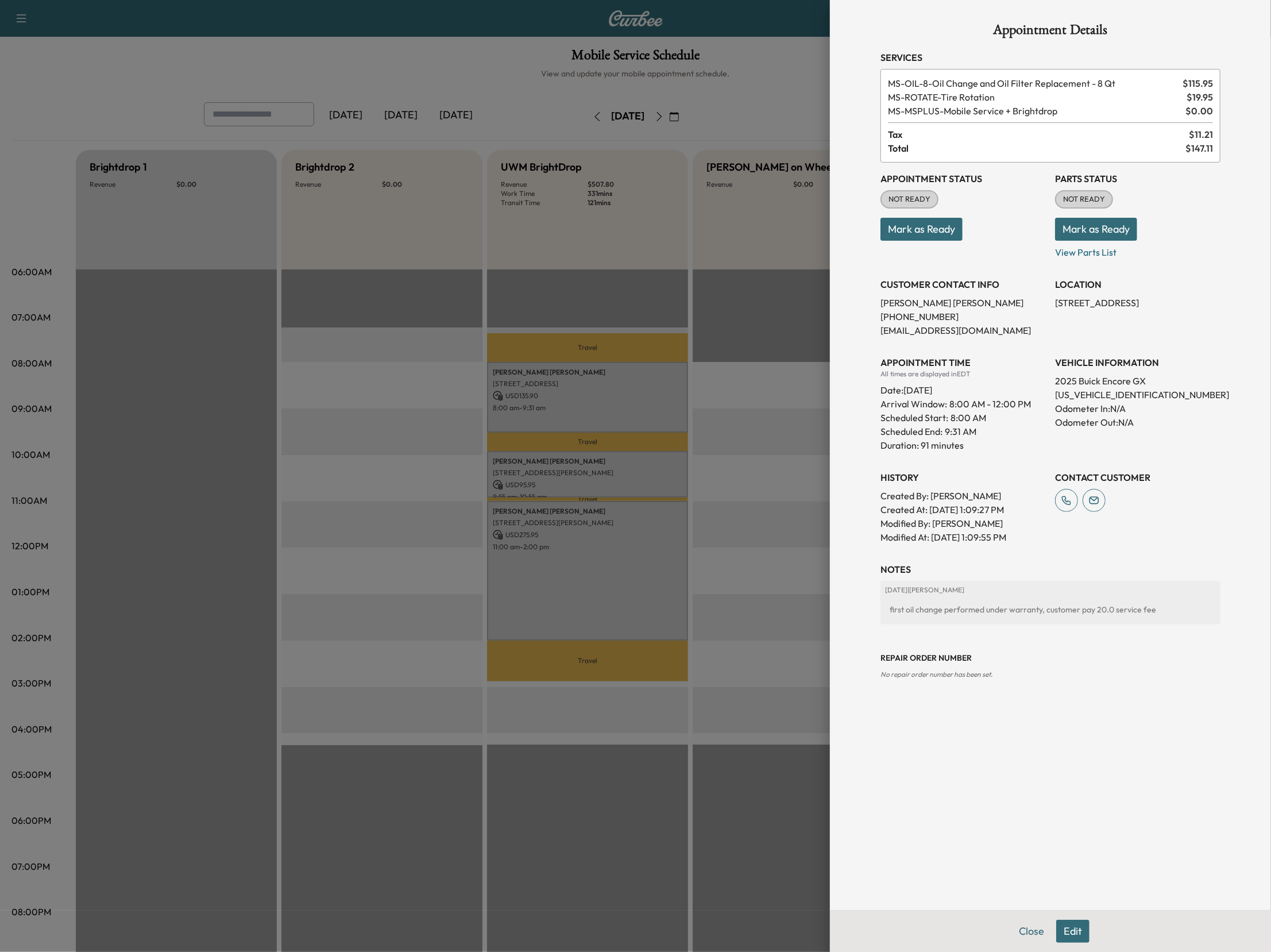
click at [723, 458] on div at bounding box center [635, 476] width 1271 height 952
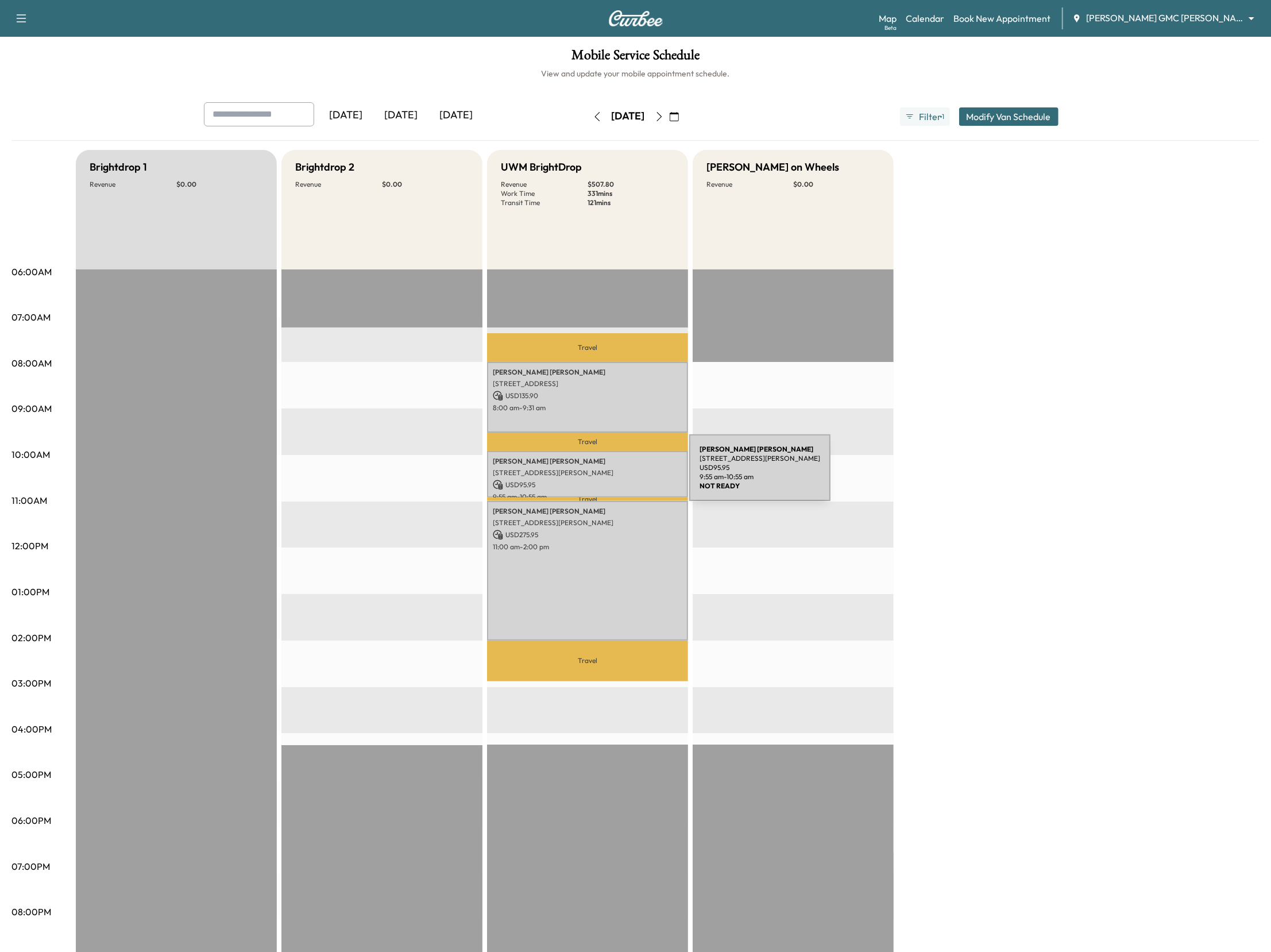
click at [603, 474] on p "[STREET_ADDRESS][PERSON_NAME]" at bounding box center [588, 473] width 190 height 9
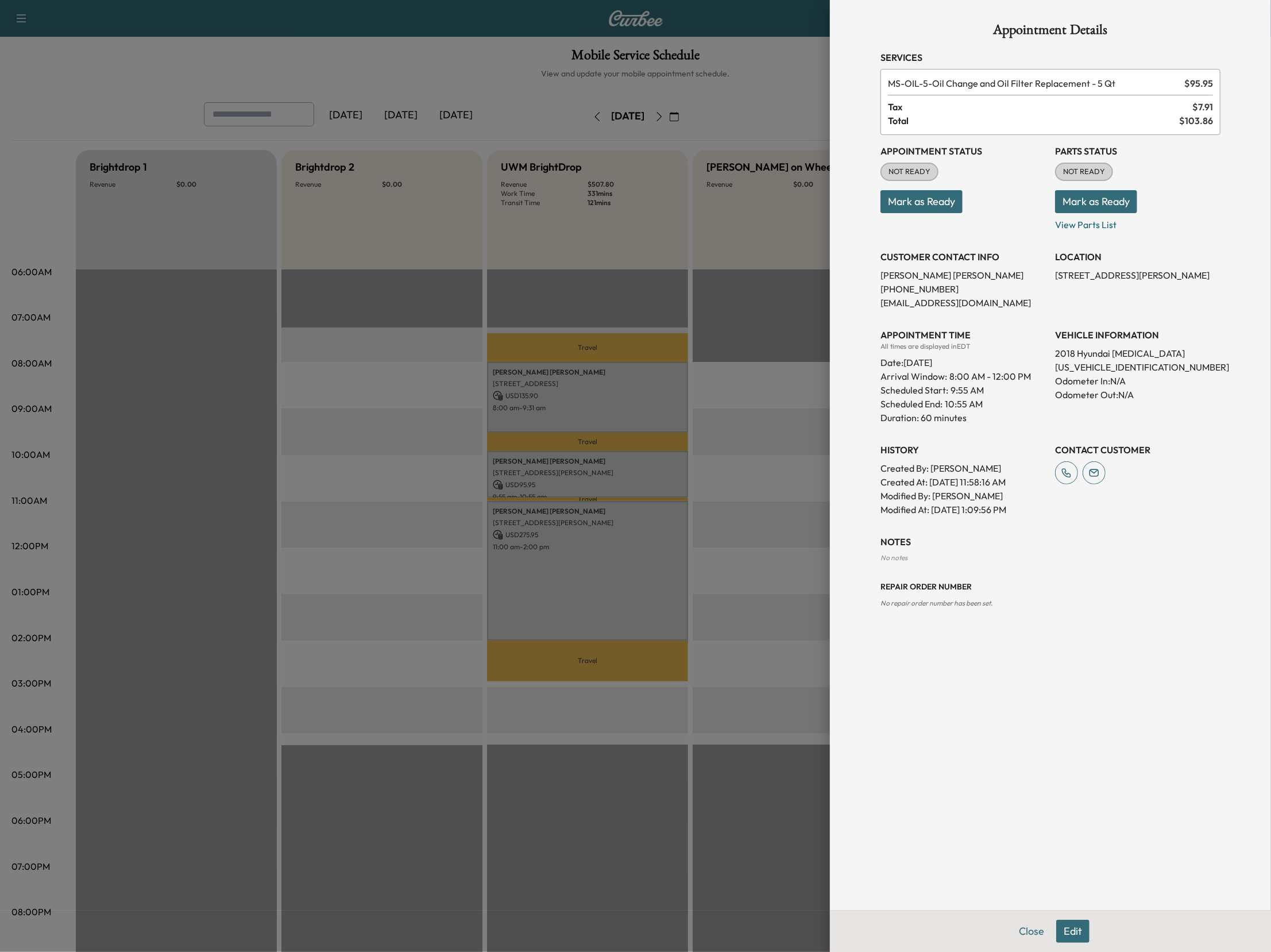
click at [774, 444] on div at bounding box center [635, 476] width 1271 height 952
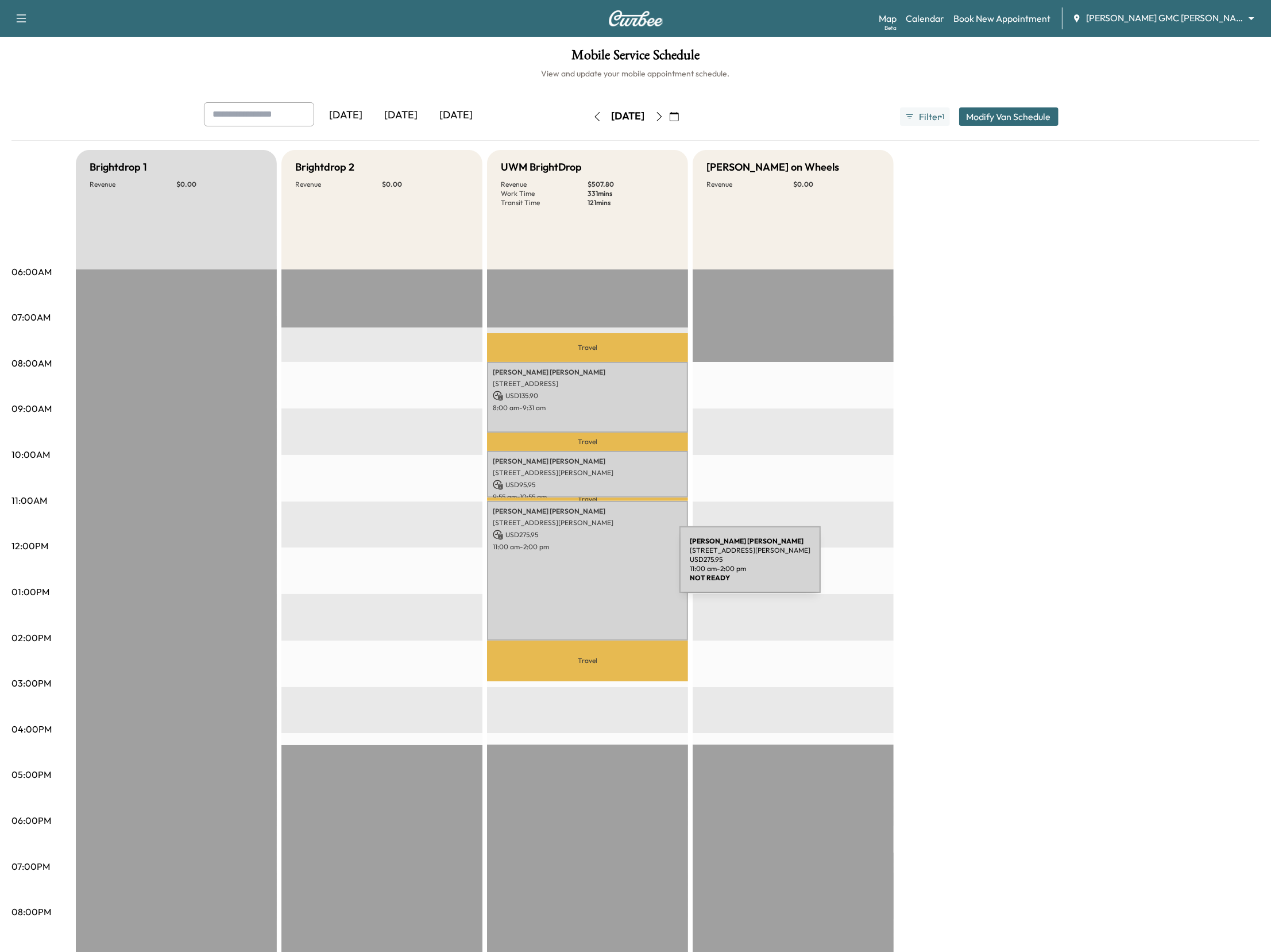
click at [593, 567] on div "[PERSON_NAME] [STREET_ADDRESS][PERSON_NAME] USD 275.95 11:00 am - 2:00 pm" at bounding box center [587, 570] width 201 height 139
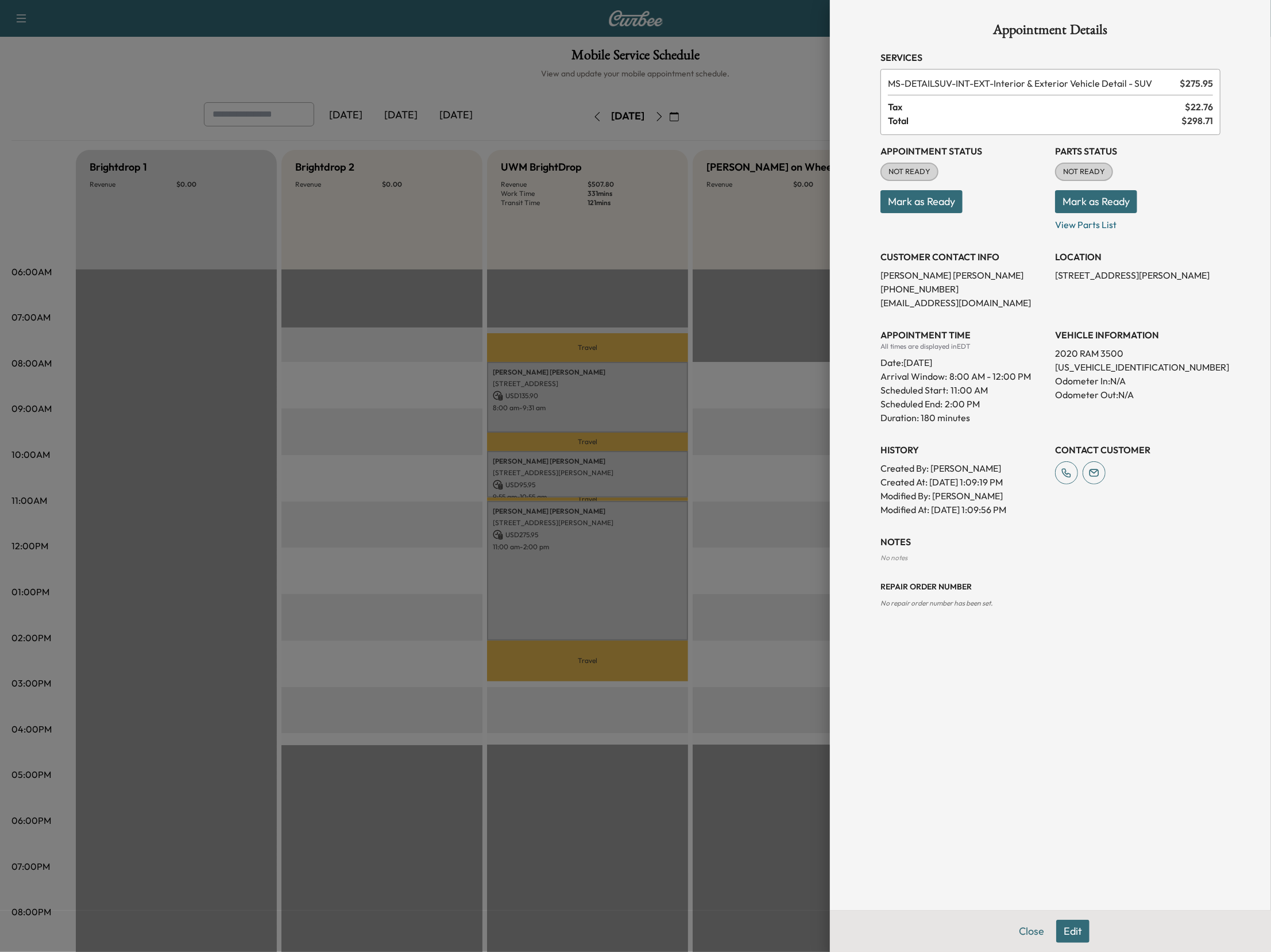
click at [799, 469] on div at bounding box center [635, 476] width 1271 height 952
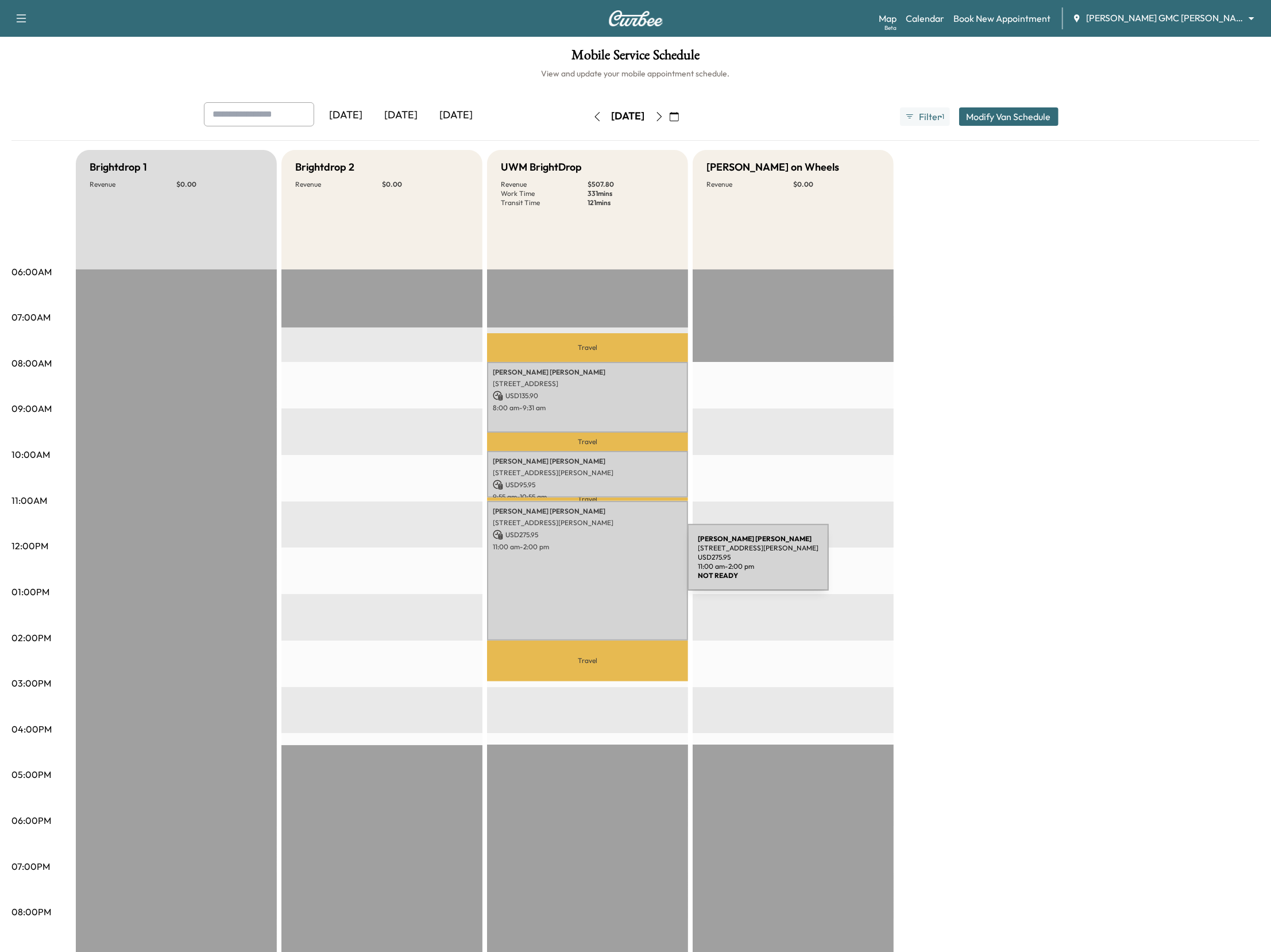
click at [598, 565] on div "[PERSON_NAME] [STREET_ADDRESS][PERSON_NAME] USD 275.95 11:00 am - 2:00 pm" at bounding box center [587, 570] width 201 height 139
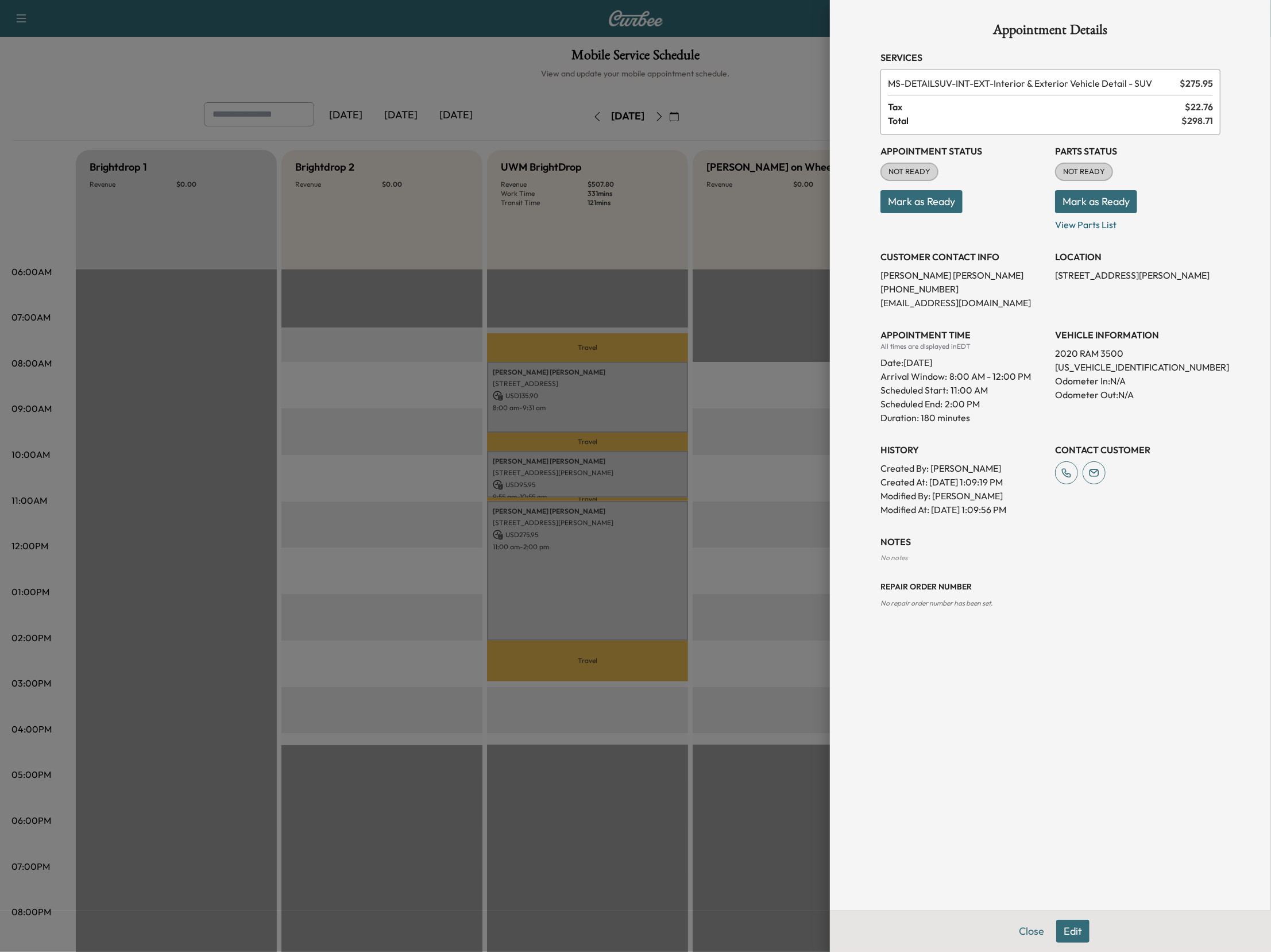
click at [774, 461] on div at bounding box center [635, 476] width 1271 height 952
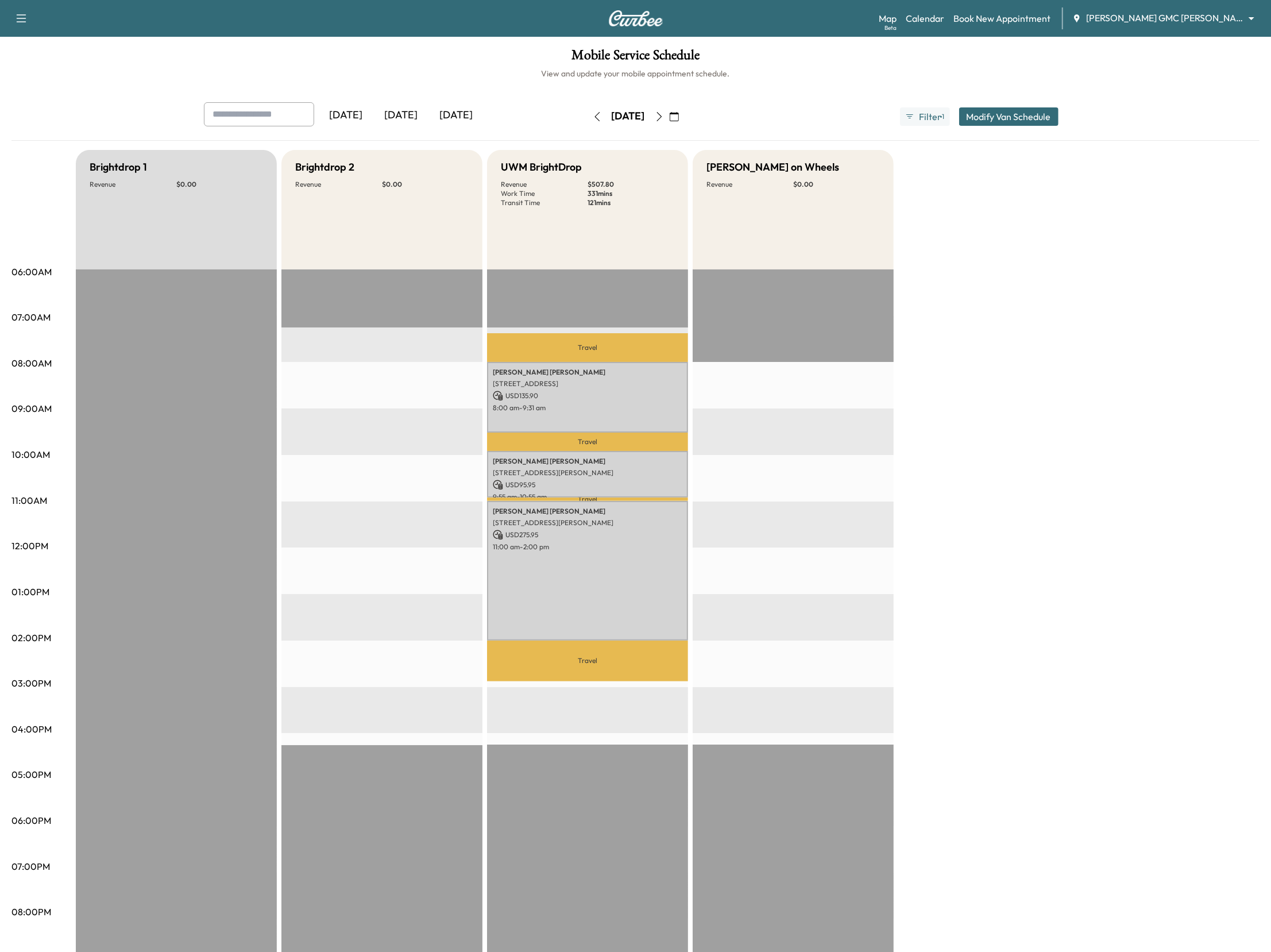
click at [990, 111] on button "Modify Van Schedule" at bounding box center [1009, 117] width 99 height 19
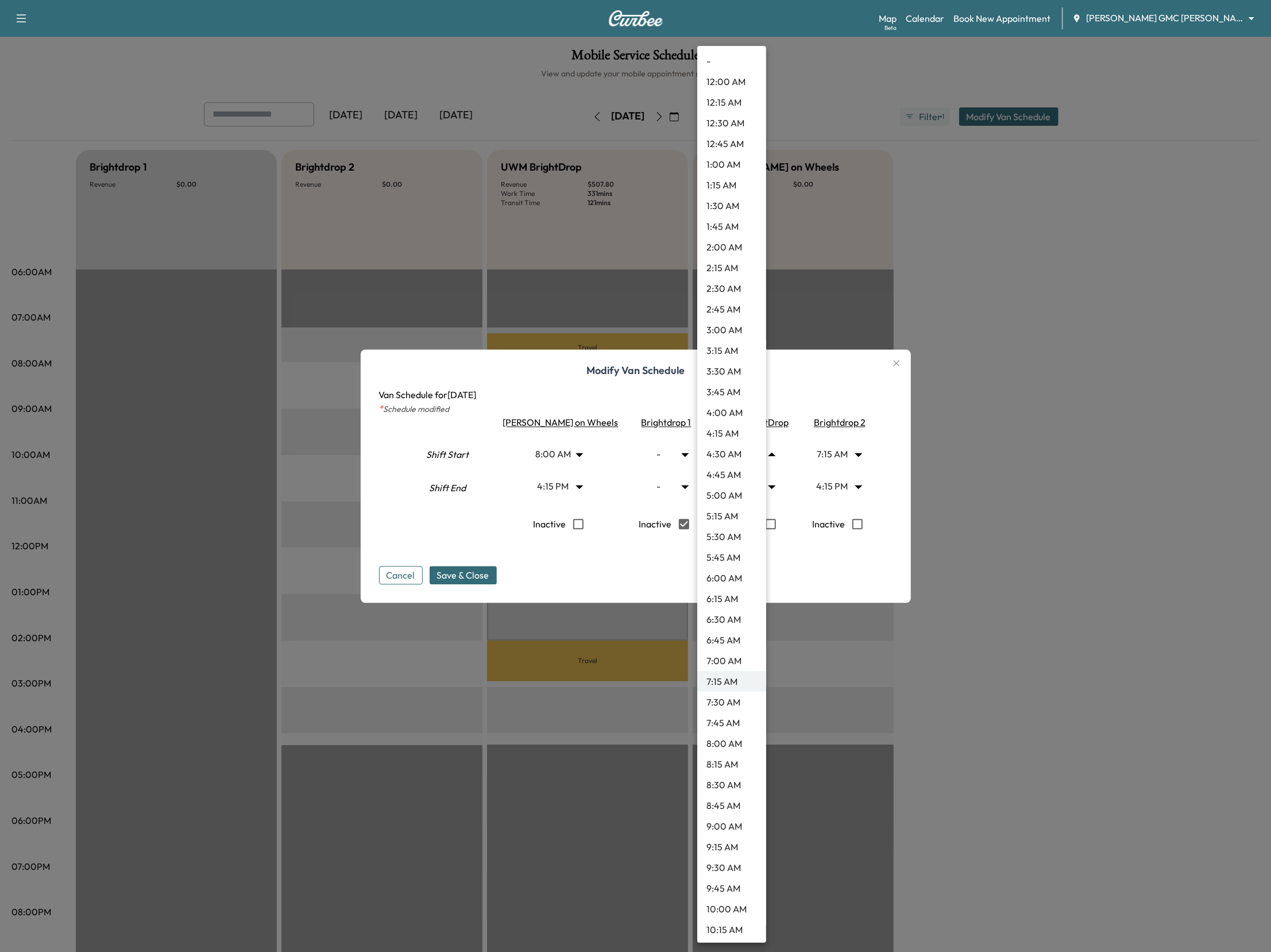
click at [755, 454] on body "Support Log Out Map Beta Calendar Book New Appointment [PERSON_NAME] GMC [PERSO…" at bounding box center [635, 476] width 1271 height 952
click at [730, 717] on li "9:00 AM" at bounding box center [732, 718] width 69 height 21
type input "*"
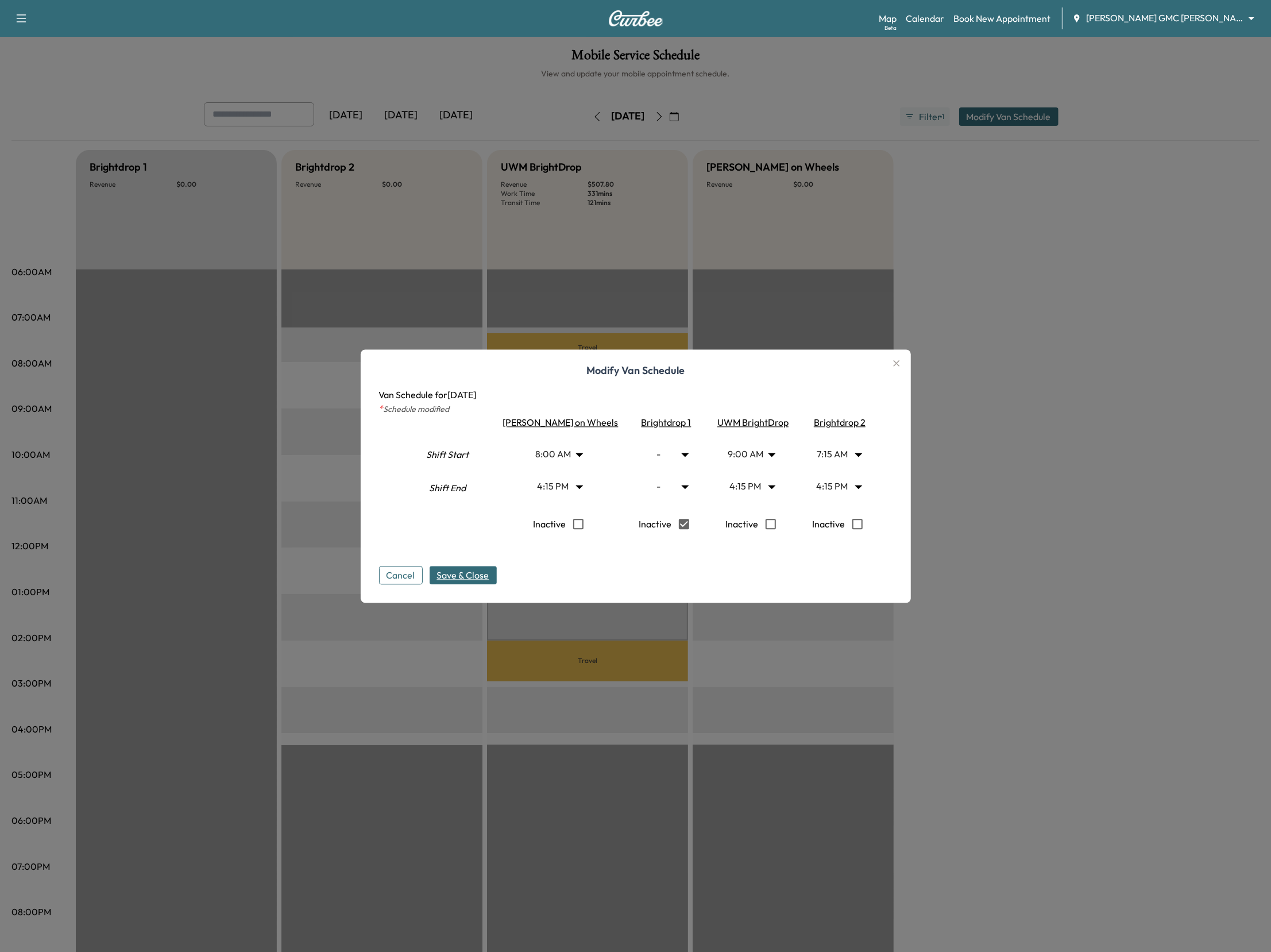
click at [482, 575] on span "Save & Close" at bounding box center [462, 575] width 52 height 14
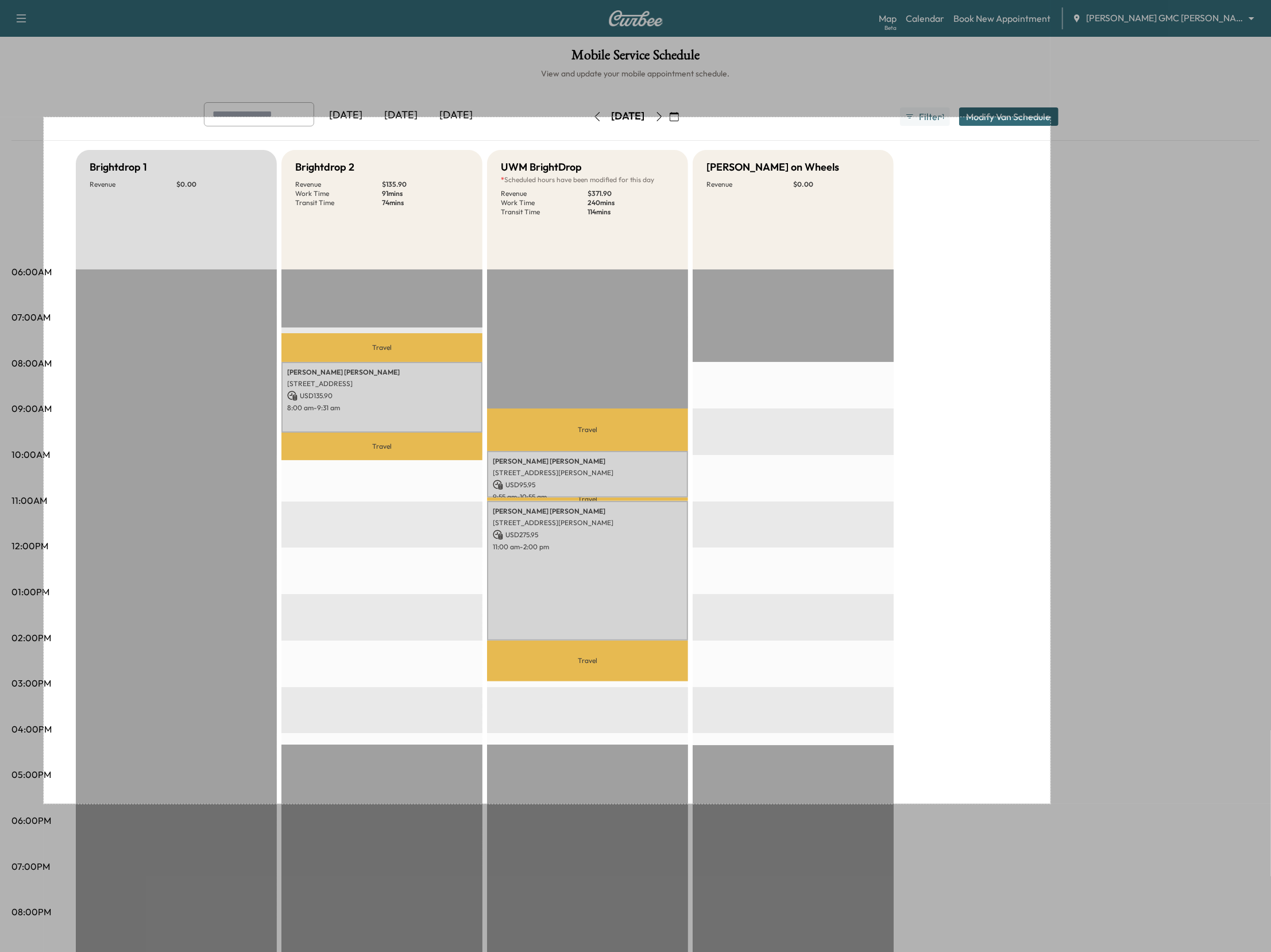
drag, startPoint x: 44, startPoint y: 117, endPoint x: 1050, endPoint y: 803, distance: 1217.6
click at [1050, 803] on div "1753 X 1195" at bounding box center [635, 511] width 1271 height 1023
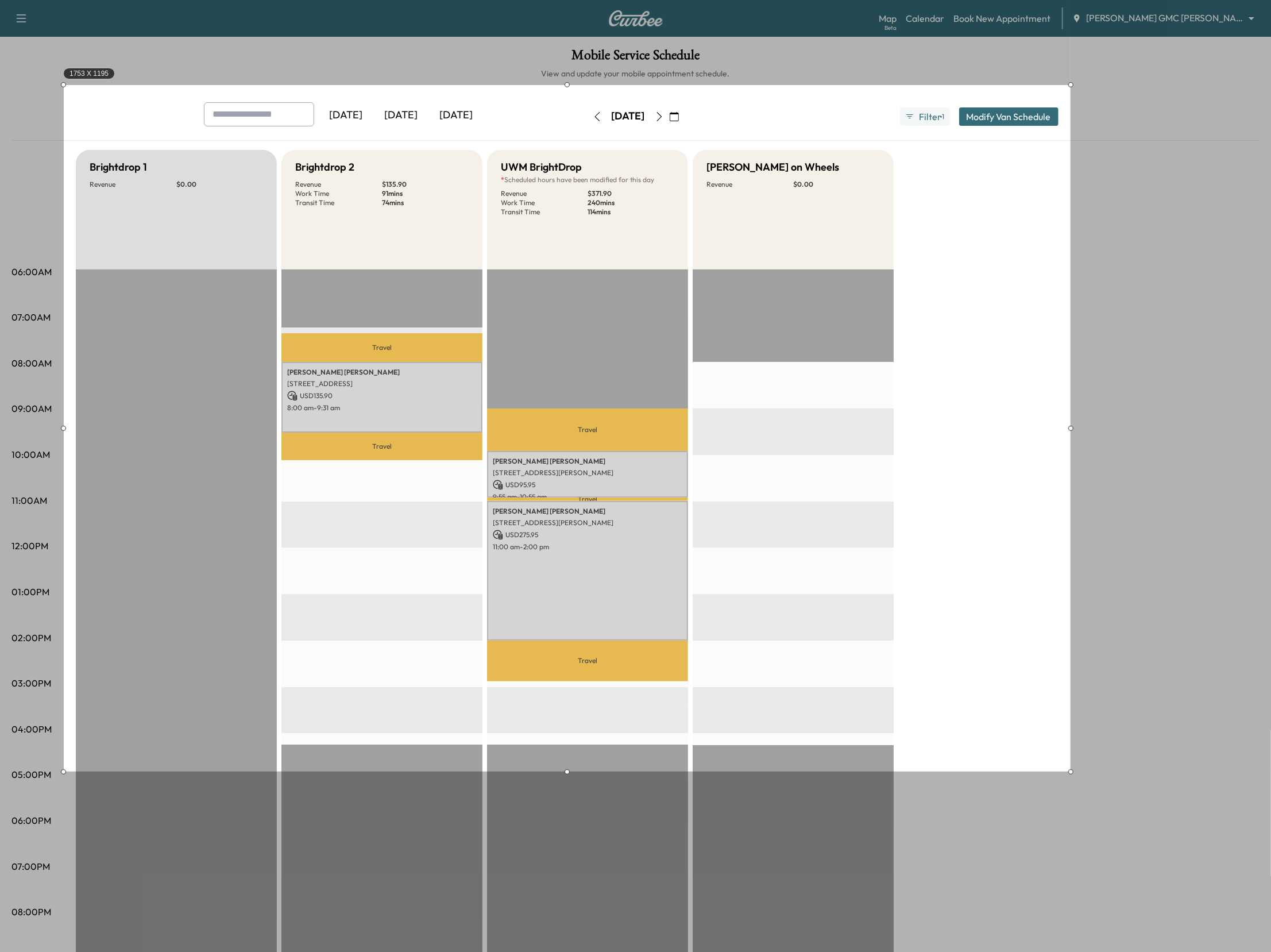
drag, startPoint x: 555, startPoint y: 173, endPoint x: 575, endPoint y: 141, distance: 37.7
click at [575, 141] on div "1753 X 1195" at bounding box center [568, 427] width 1007 height 686
click at [1094, 715] on link "Copy" at bounding box center [1097, 720] width 30 height 13
